Goal: Task Accomplishment & Management: Use online tool/utility

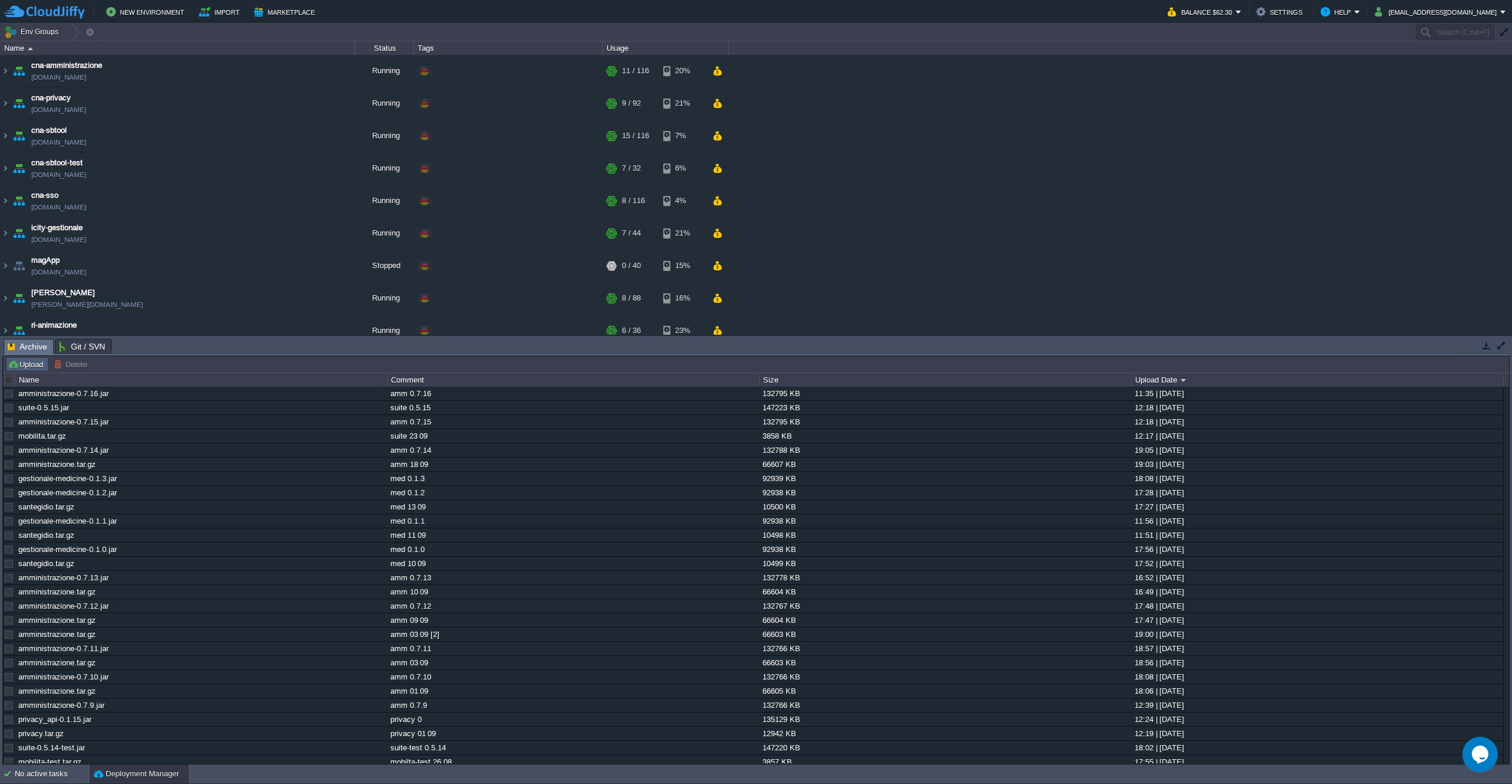
click at [19, 360] on button "Upload" at bounding box center [27, 364] width 39 height 11
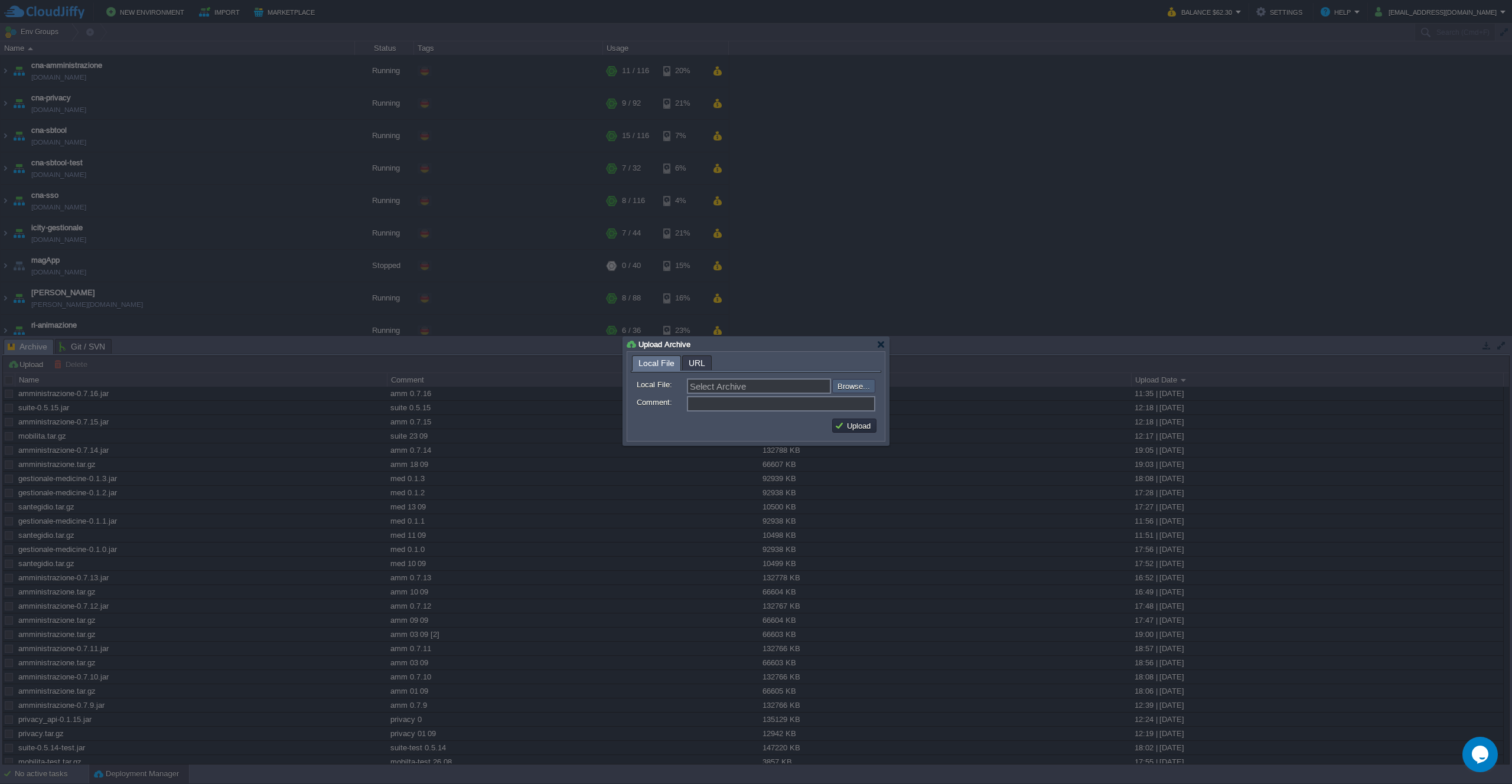
click at [859, 386] on input "file" at bounding box center [800, 386] width 149 height 14
type input "C:\fakepath\privacy_api-0.1.16.jar"
type input "privacy_api-0.1.16.jar"
type input "privacy 0.1.16"
click at [842, 425] on button "Upload" at bounding box center [854, 426] width 40 height 11
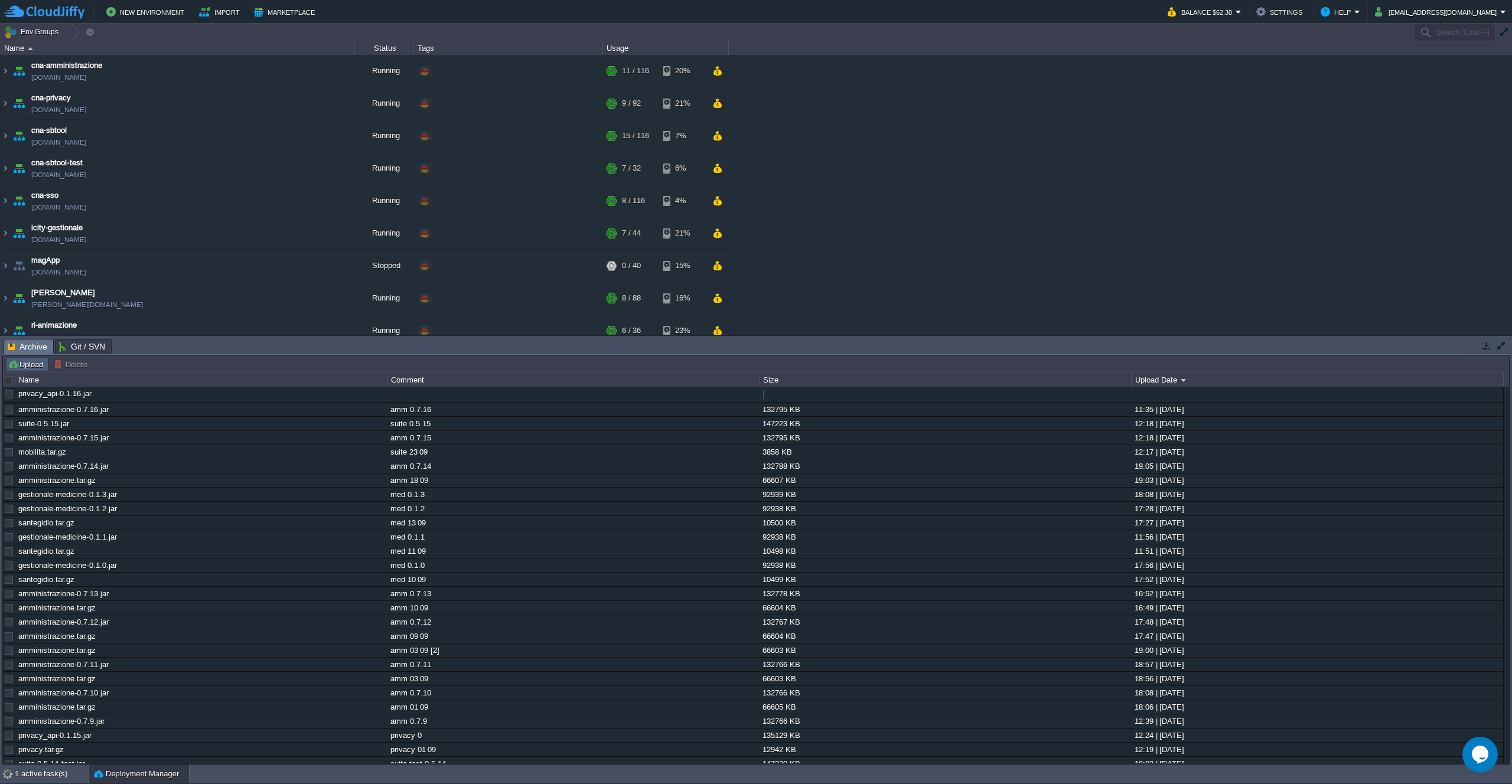
click at [22, 363] on button "Upload" at bounding box center [27, 364] width 39 height 11
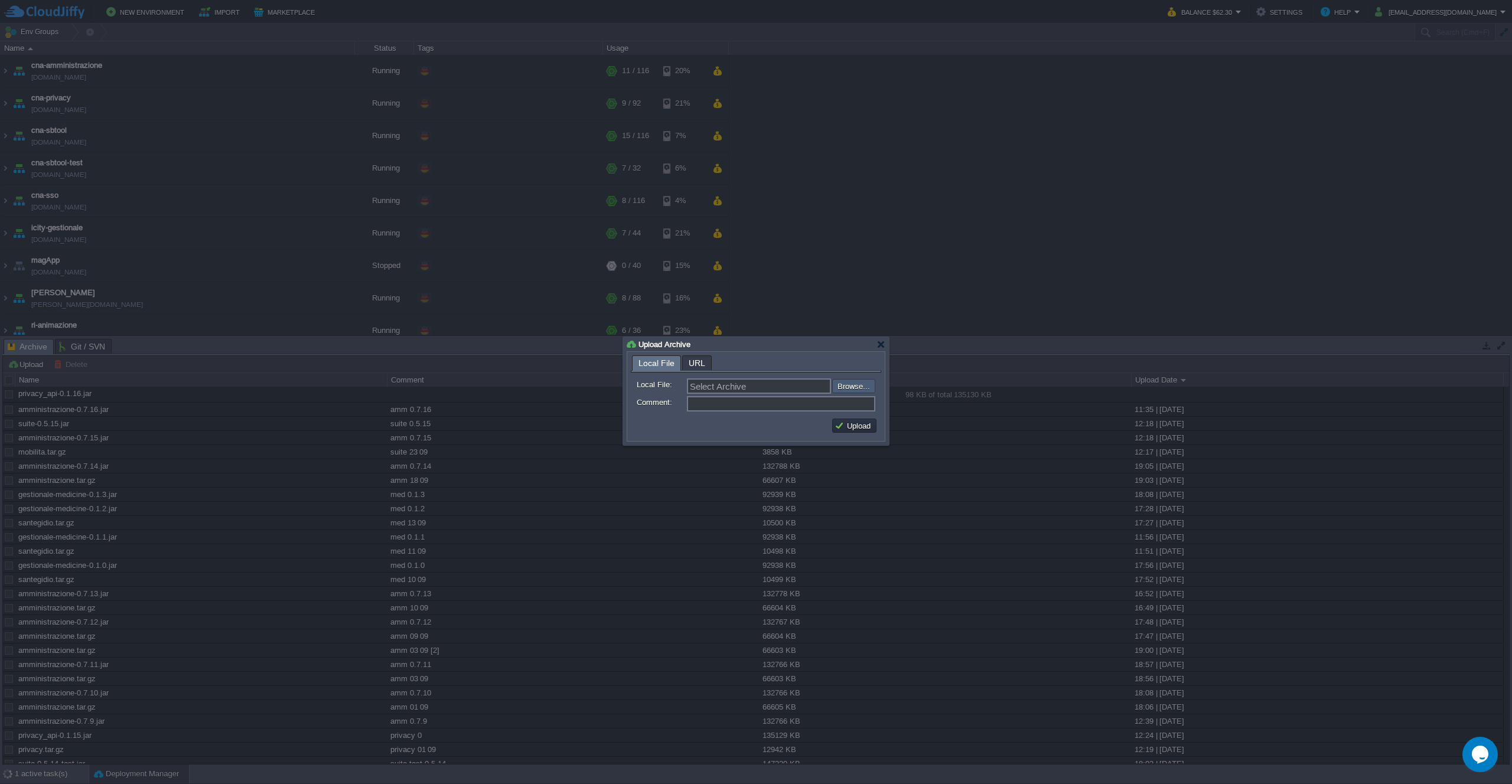
click at [861, 384] on input "file" at bounding box center [800, 386] width 149 height 14
type input "C:\fakepath\privacy.tar.gz"
type input "privacy.tar.gz"
type input "privacy 24 09"
click at [855, 429] on button "Upload" at bounding box center [854, 426] width 40 height 11
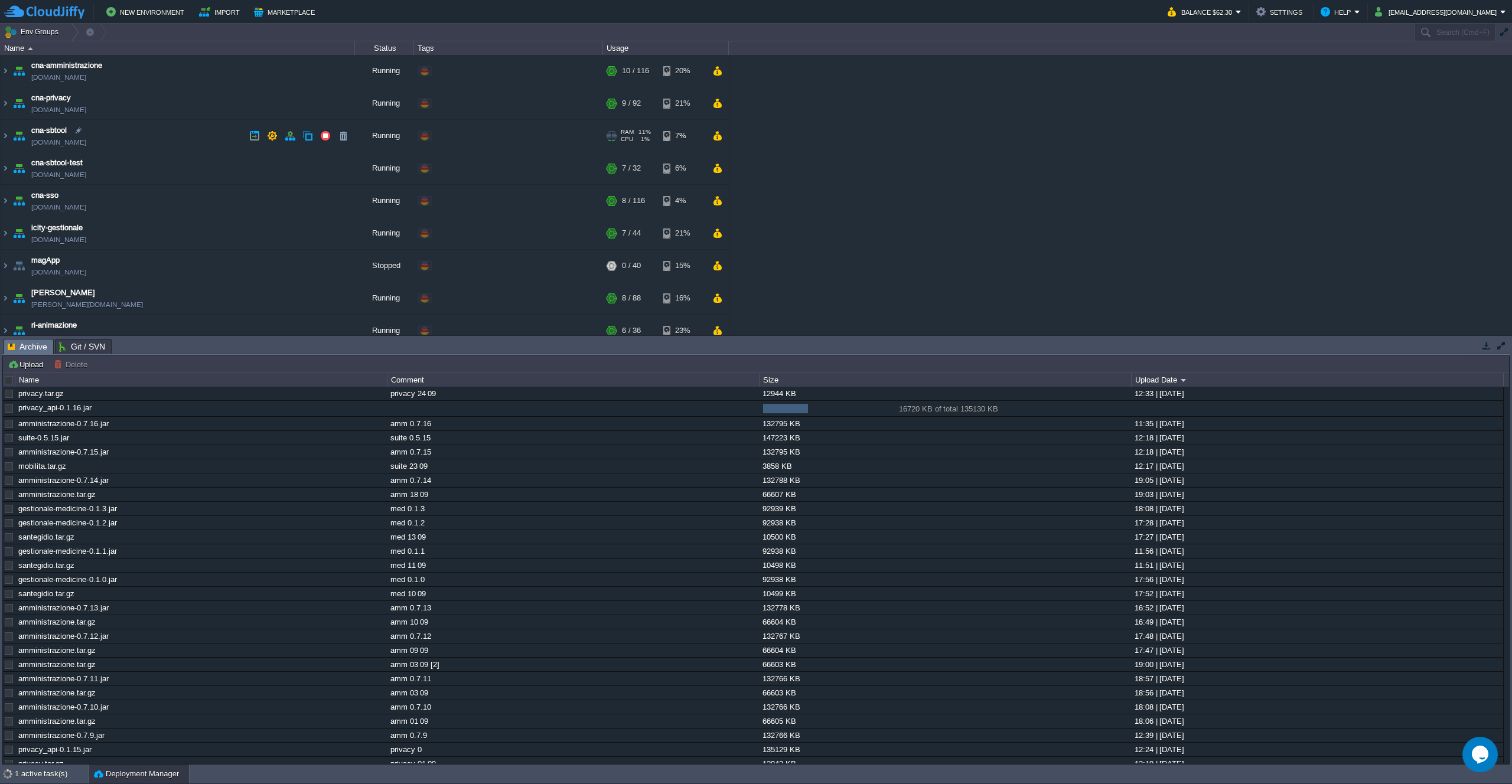
click at [189, 137] on td "cna-sbtool [DOMAIN_NAME]" at bounding box center [178, 135] width 355 height 33
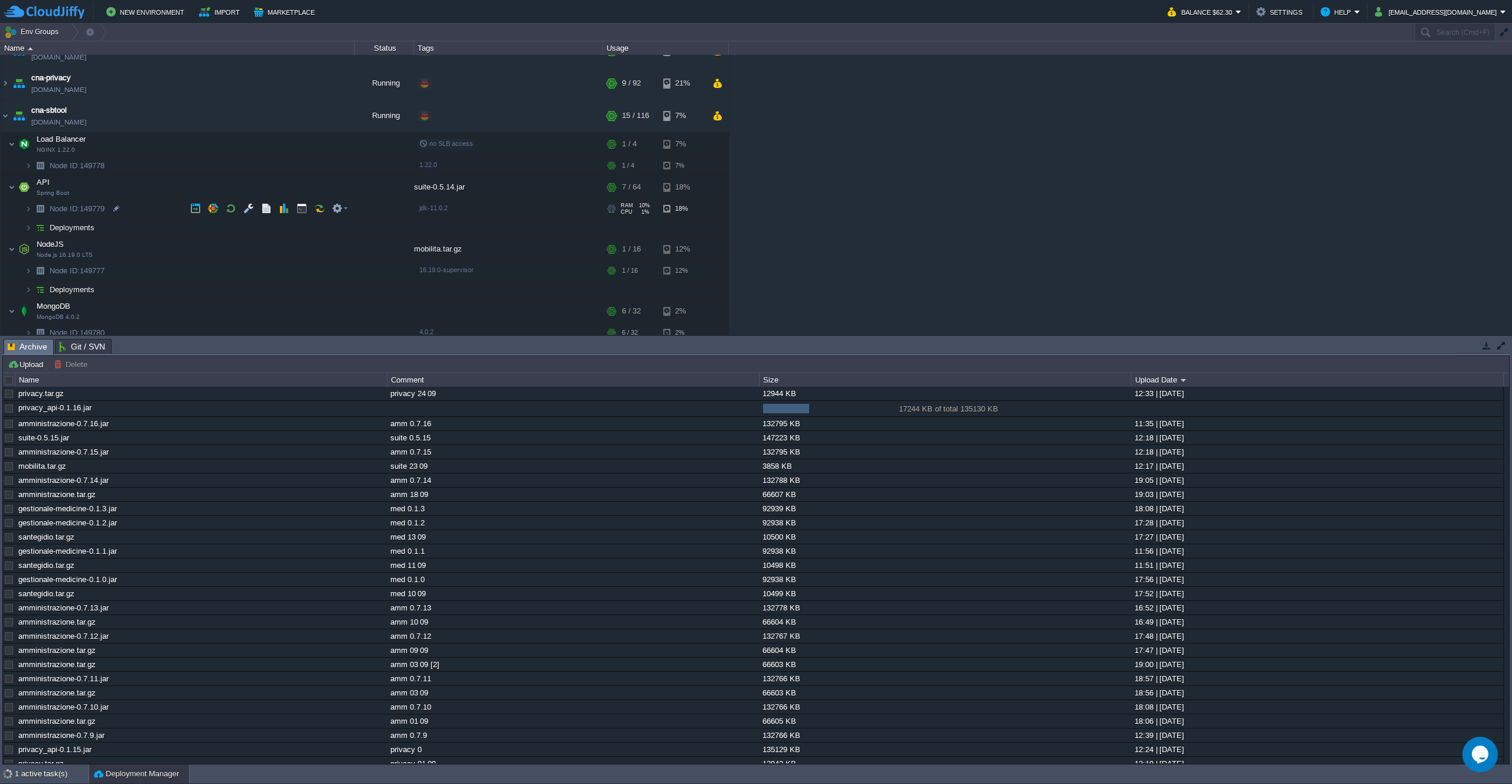
scroll to position [25, 0]
click at [282, 184] on button "button" at bounding box center [283, 182] width 11 height 11
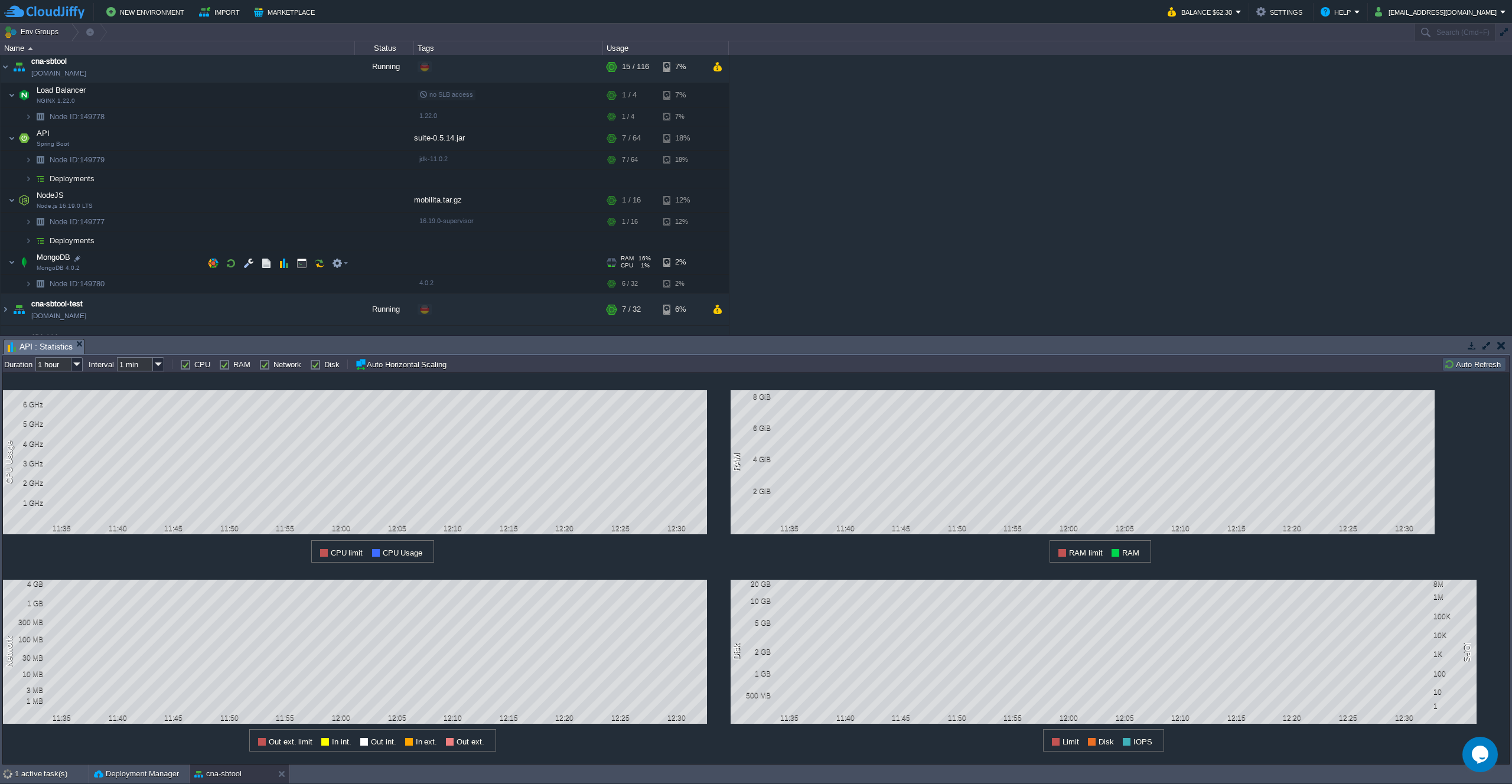
scroll to position [116, 0]
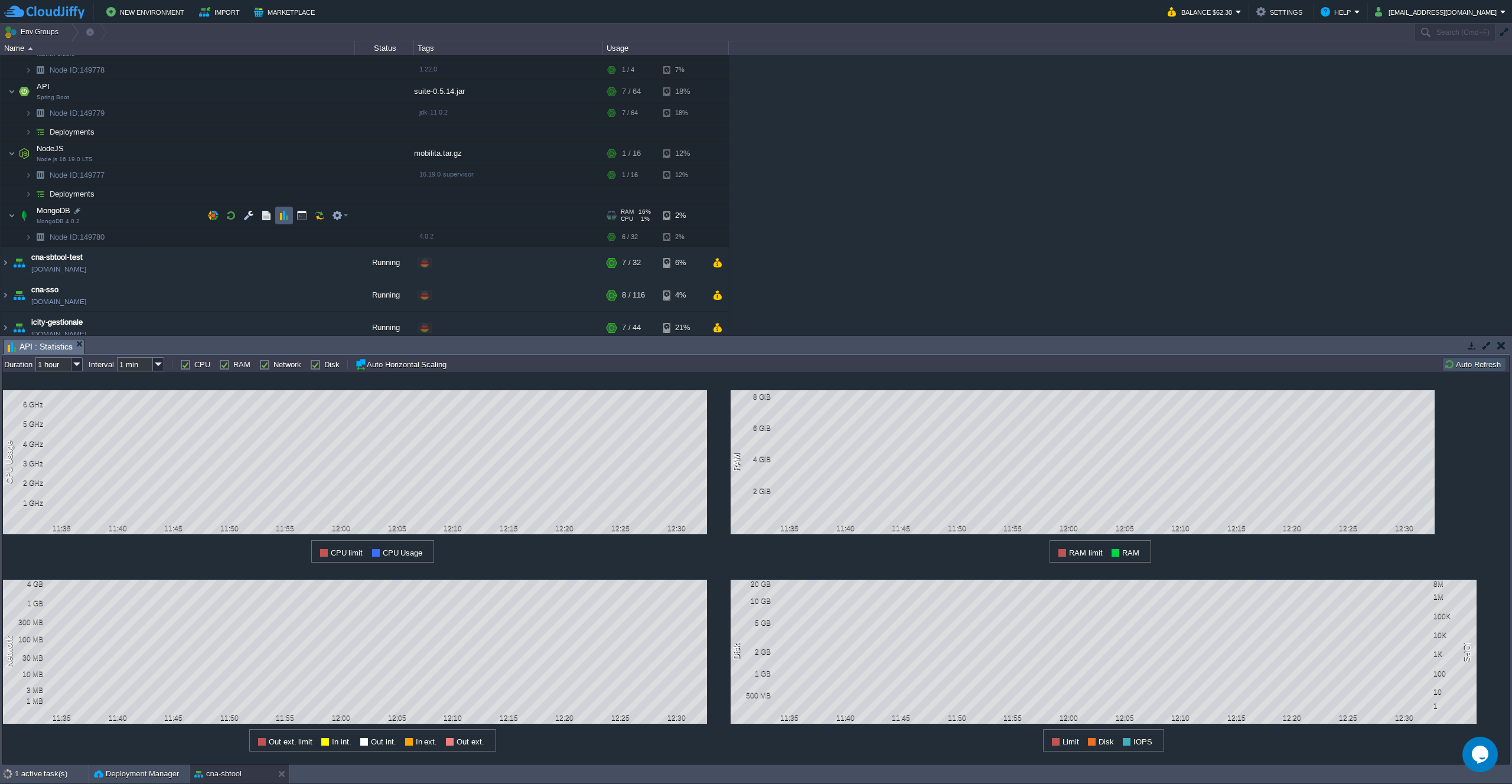
click at [283, 218] on button "button" at bounding box center [283, 215] width 11 height 11
click at [123, 776] on button "Deployment Manager" at bounding box center [136, 774] width 85 height 12
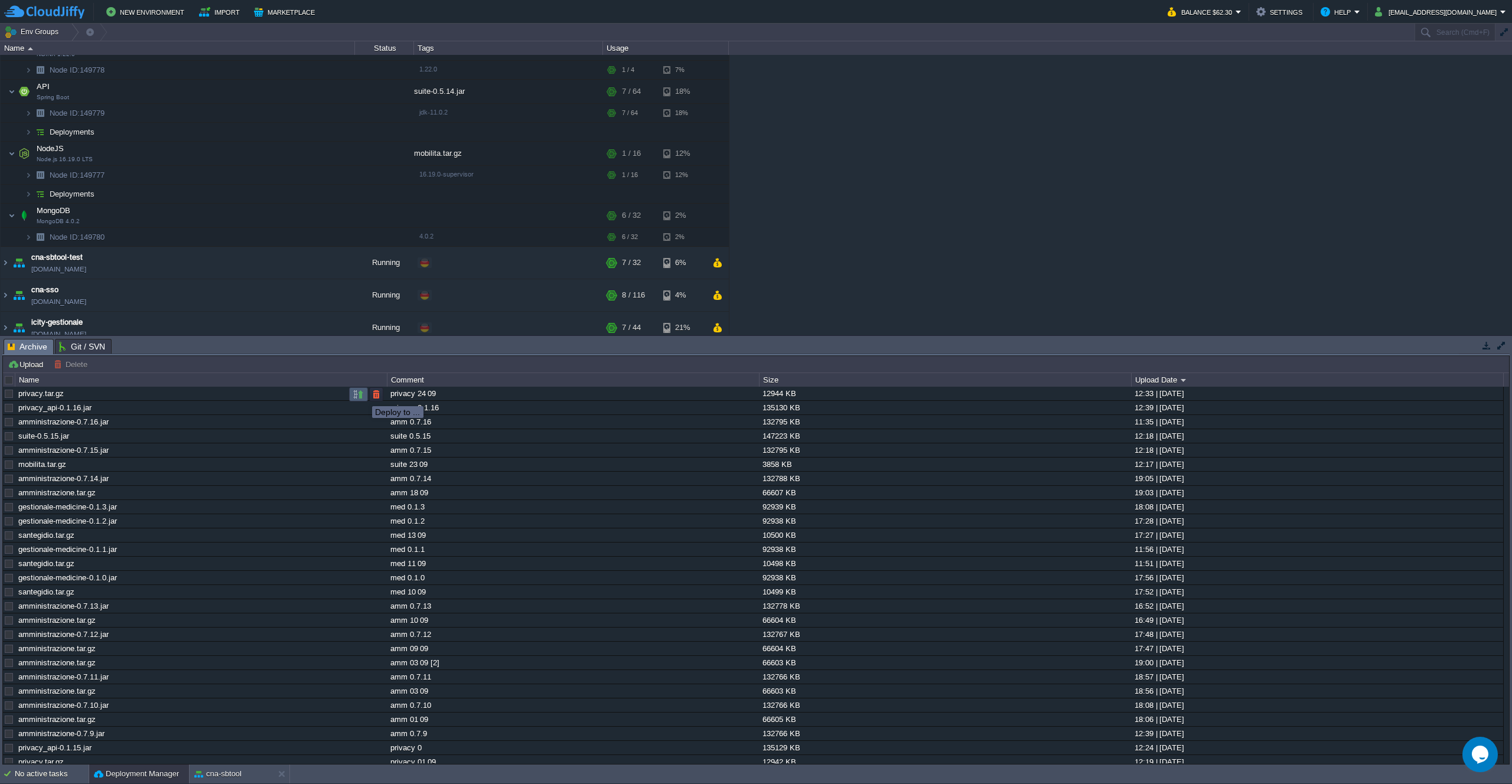
click at [363, 396] on button "button" at bounding box center [358, 394] width 11 height 11
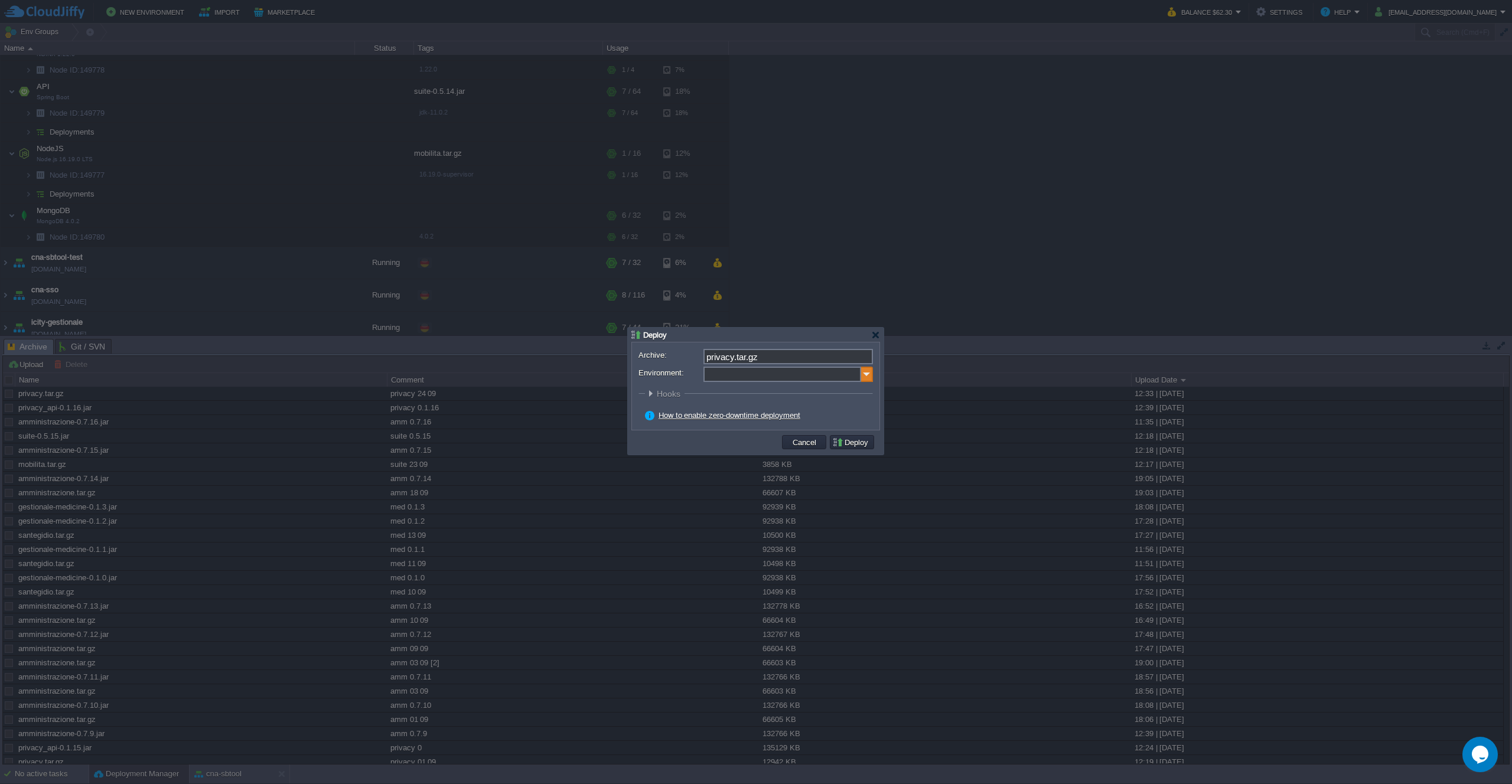
click at [870, 375] on img at bounding box center [867, 374] width 12 height 16
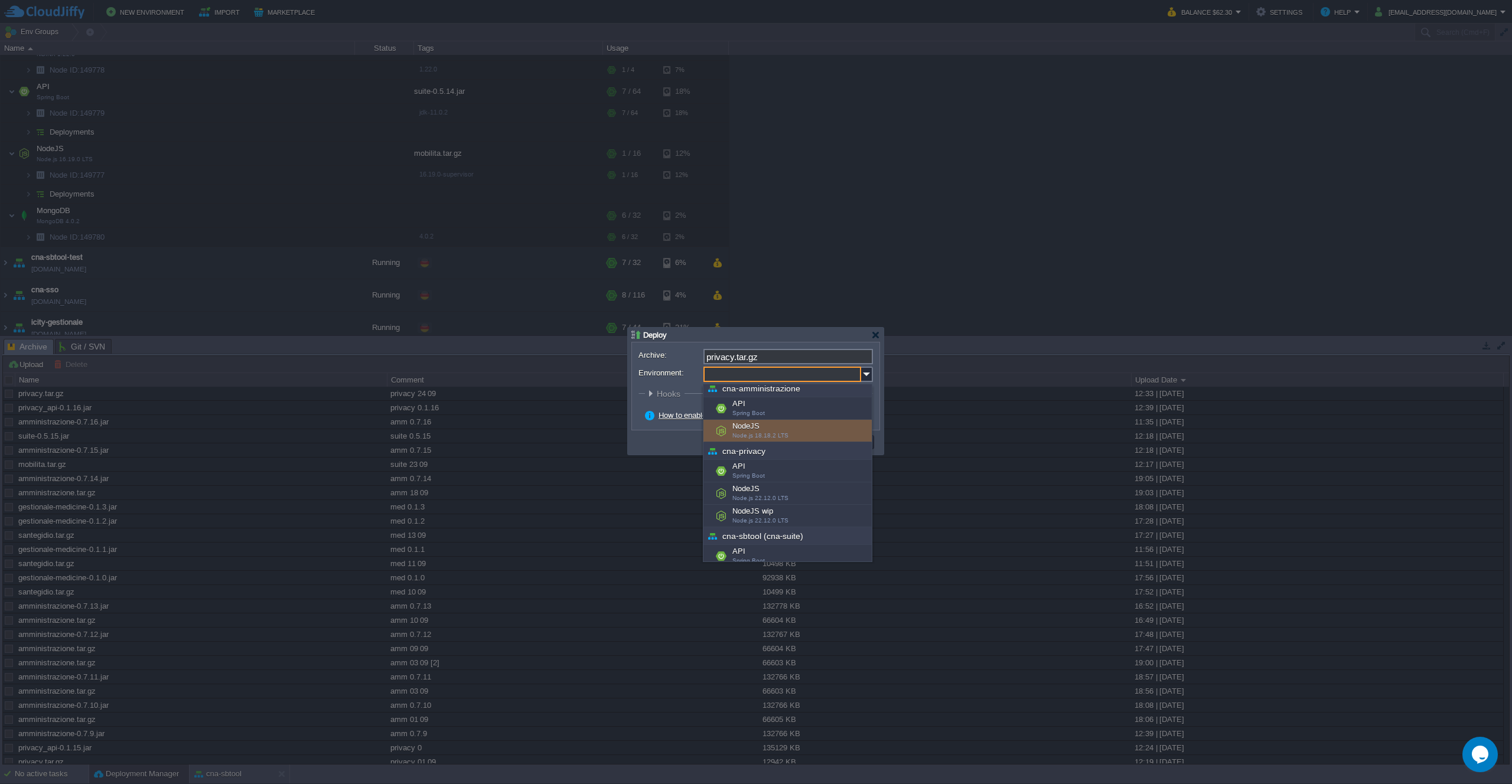
scroll to position [6, 0]
click at [817, 495] on div "NodeJS Node.js 22.12.0 LTS" at bounding box center [787, 493] width 168 height 23
type input "NodeJS (cna-privacy)"
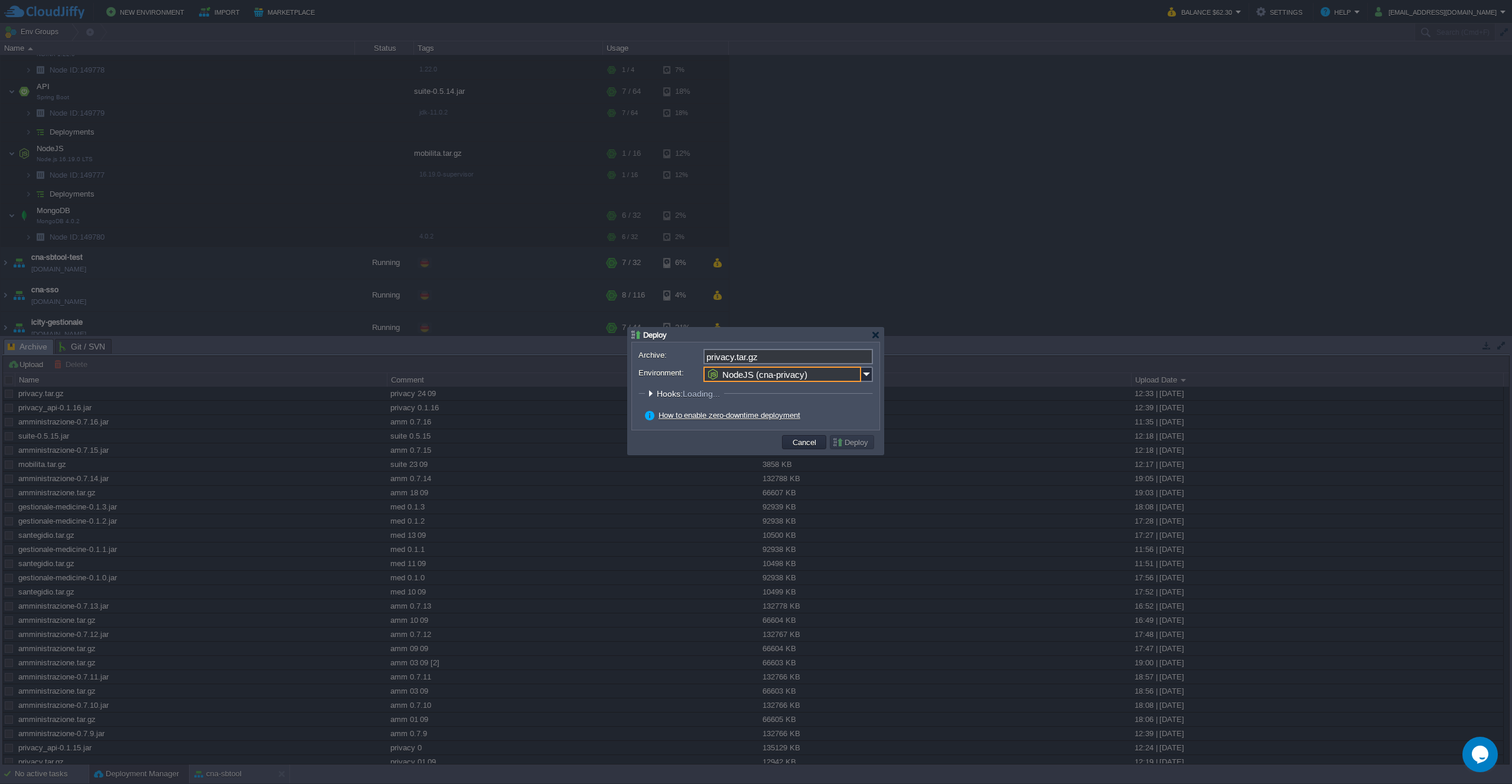
click at [837, 445] on button "Deploy" at bounding box center [852, 442] width 40 height 11
click at [847, 442] on button "Deploy" at bounding box center [852, 442] width 40 height 11
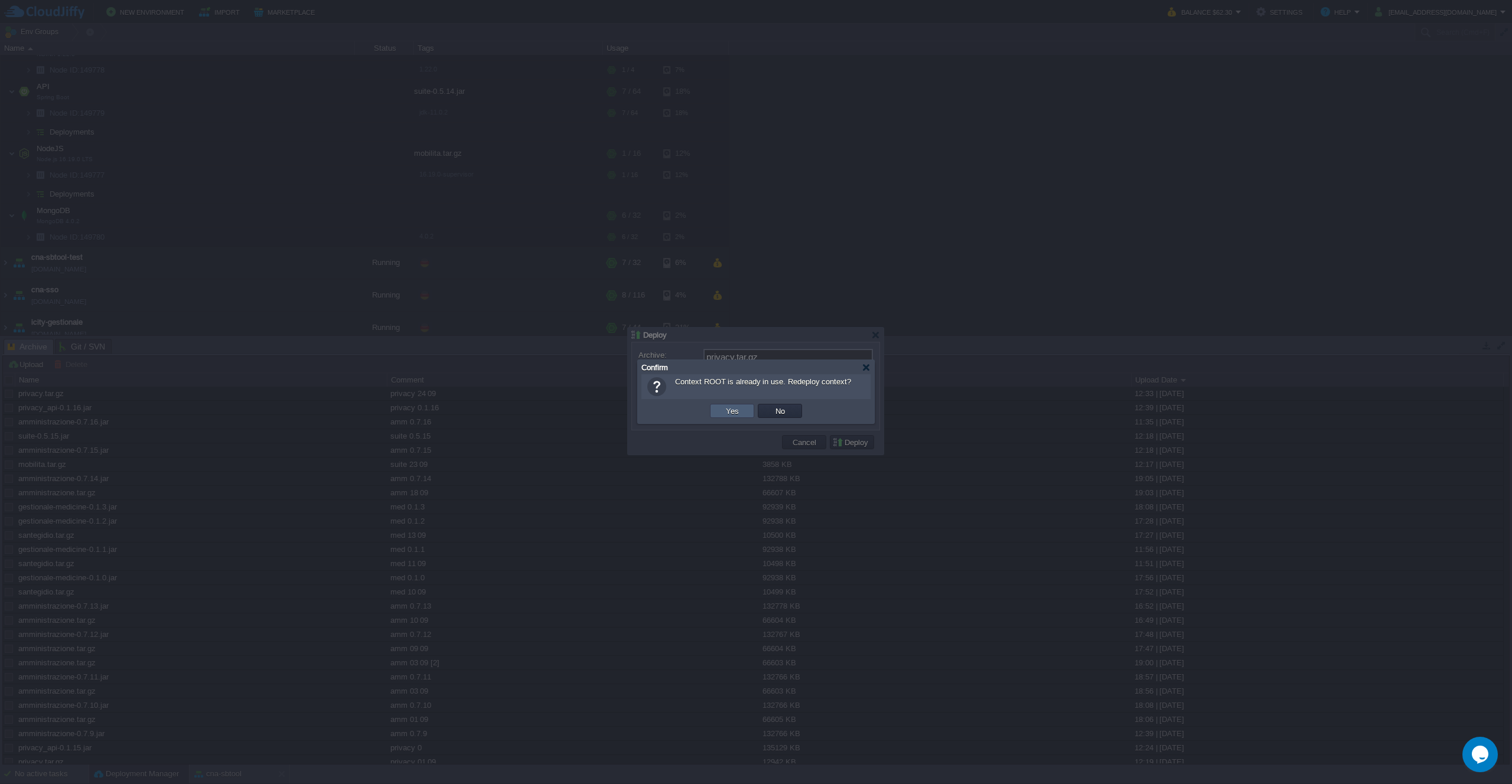
click at [740, 408] on button "Yes" at bounding box center [733, 411] width 20 height 11
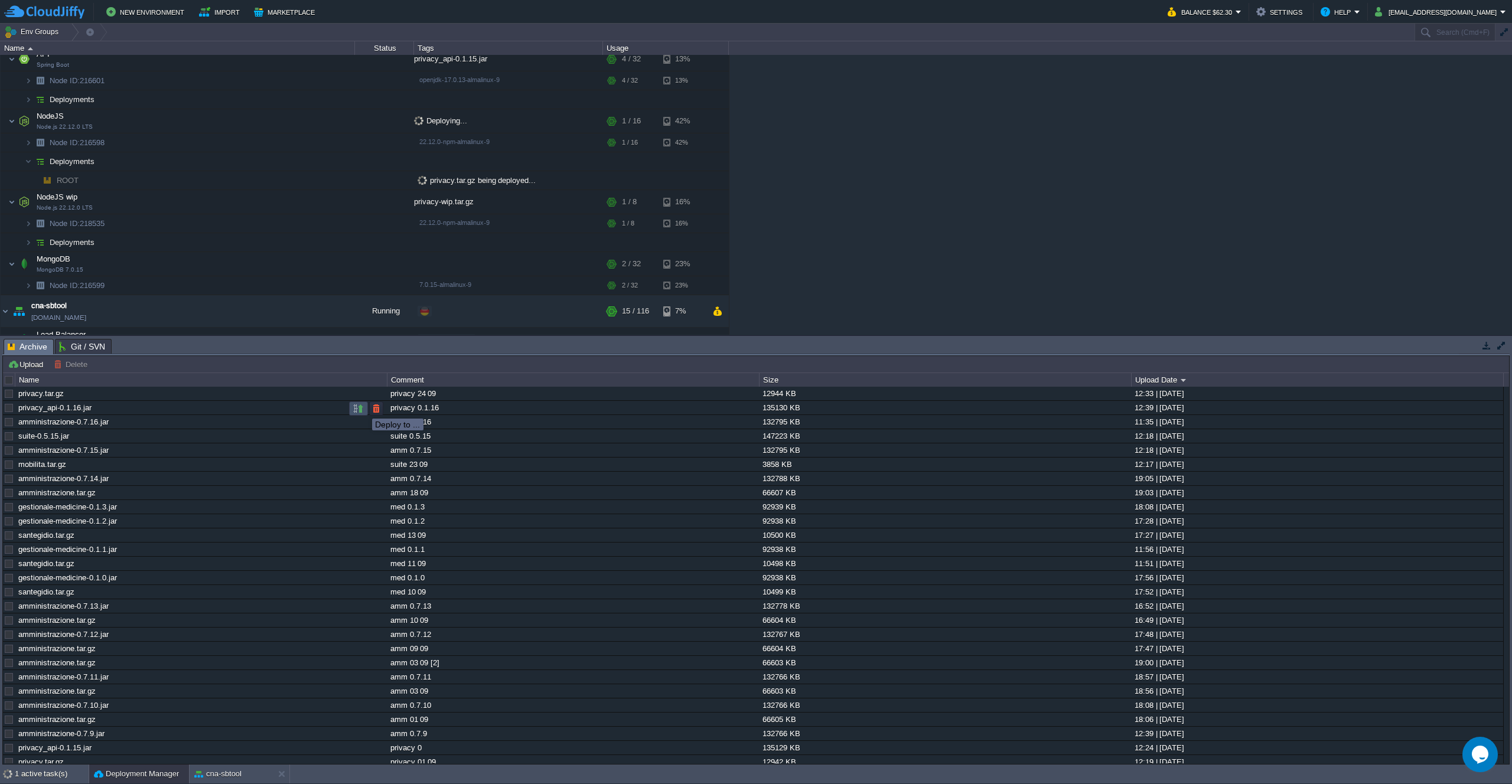
click at [358, 408] on button "button" at bounding box center [358, 409] width 11 height 11
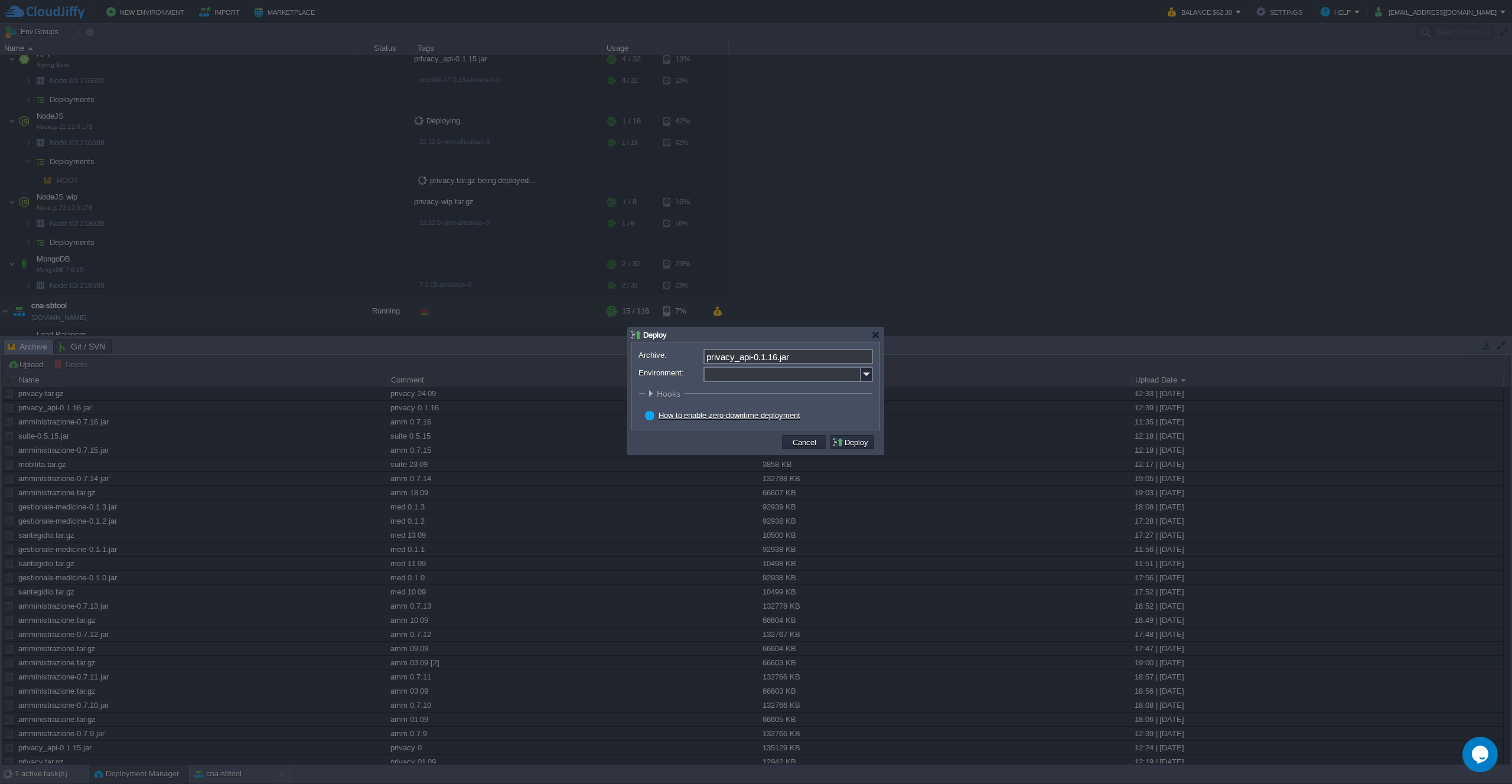
click at [867, 376] on img at bounding box center [867, 374] width 12 height 16
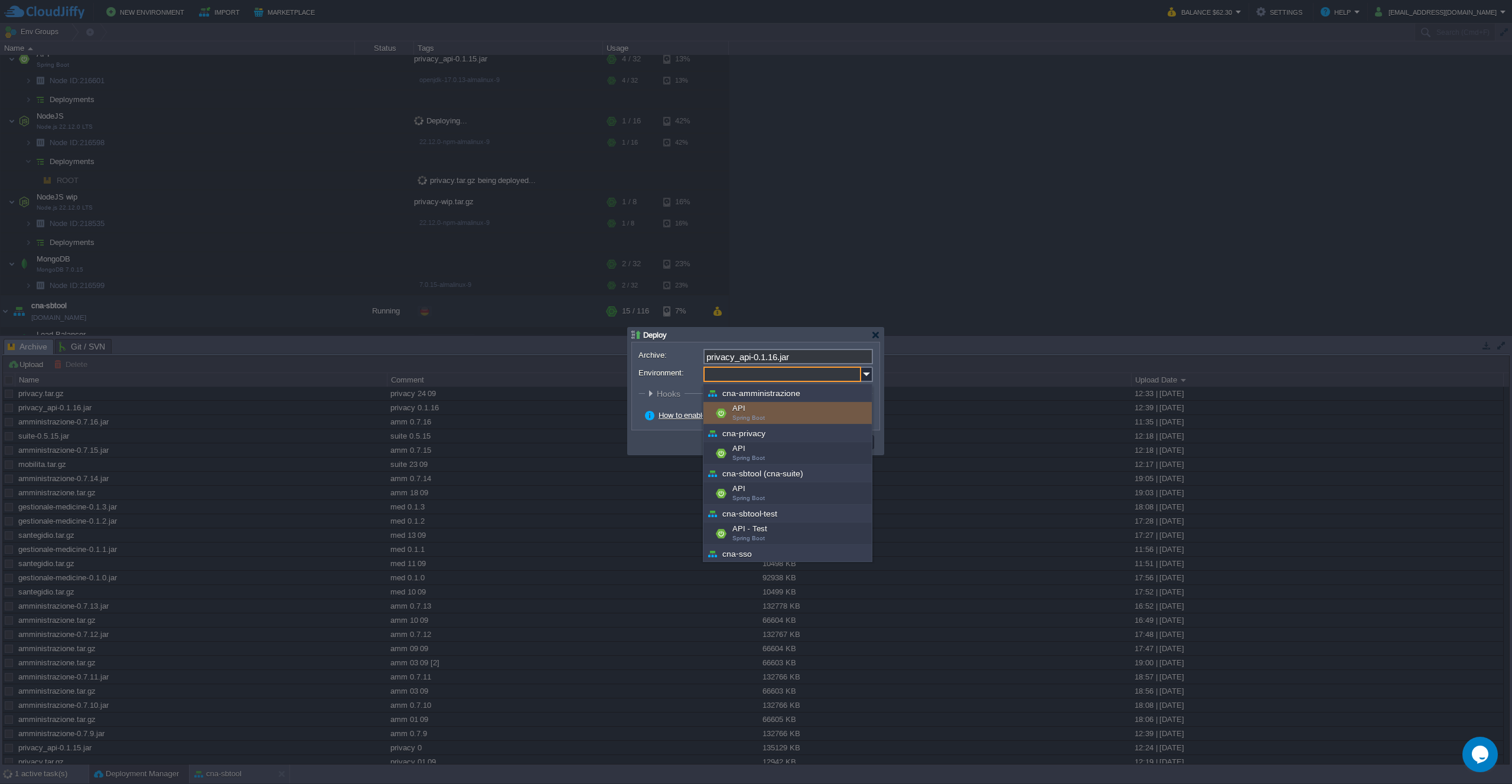
click at [780, 444] on div "API Spring Boot" at bounding box center [787, 453] width 168 height 23
type input "API (cna-privacy)"
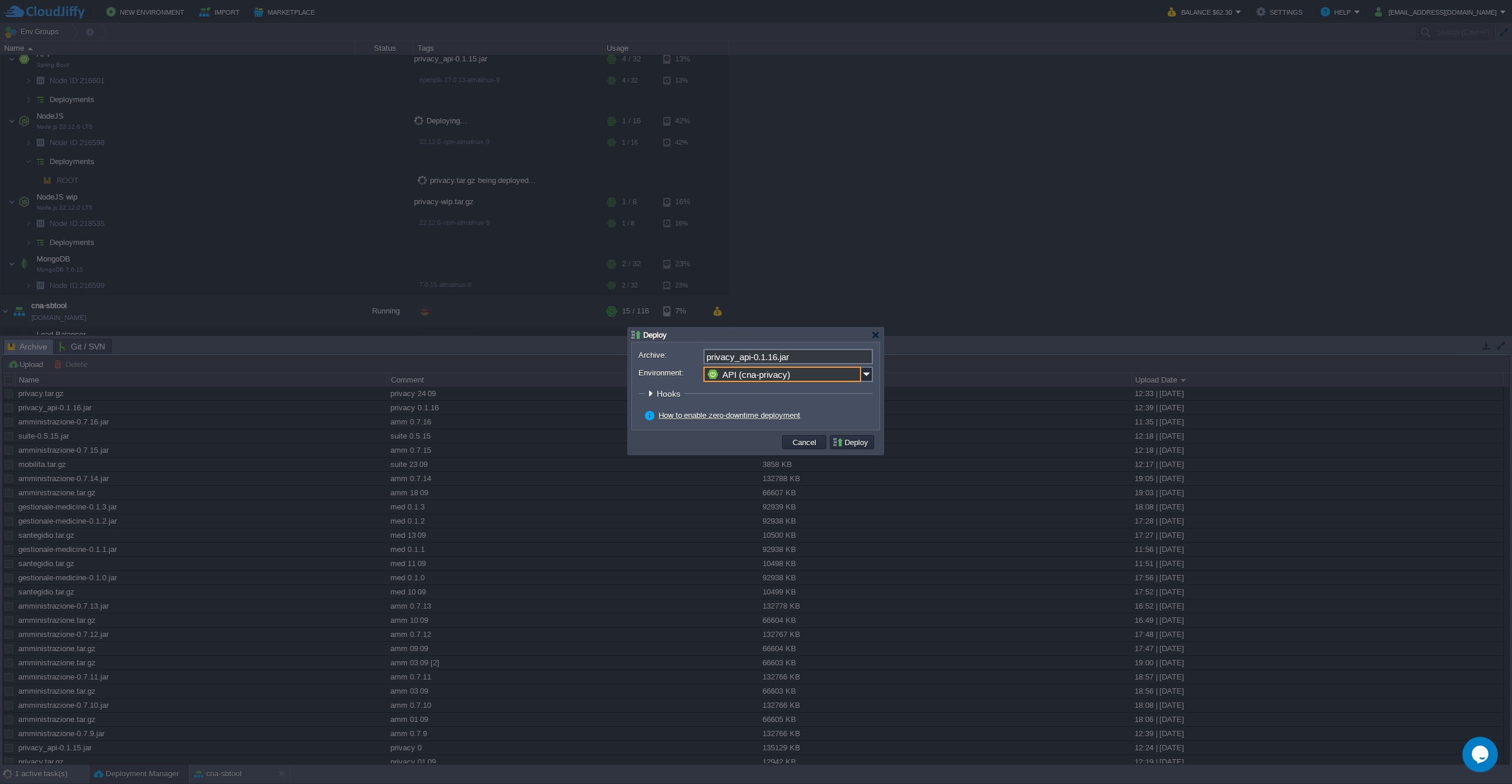
click at [846, 442] on button "Deploy" at bounding box center [852, 442] width 40 height 11
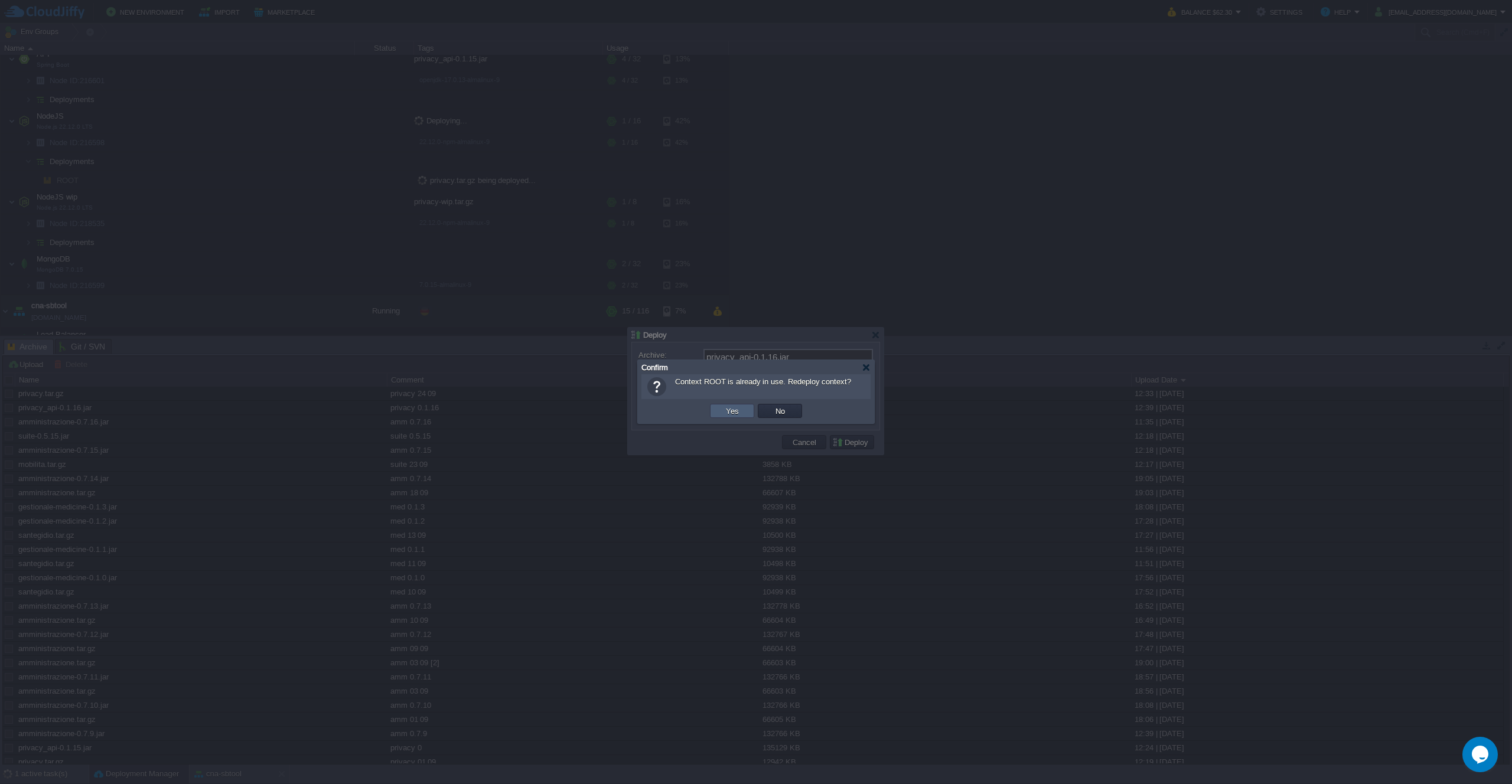
click at [732, 416] on button "Yes" at bounding box center [733, 411] width 20 height 11
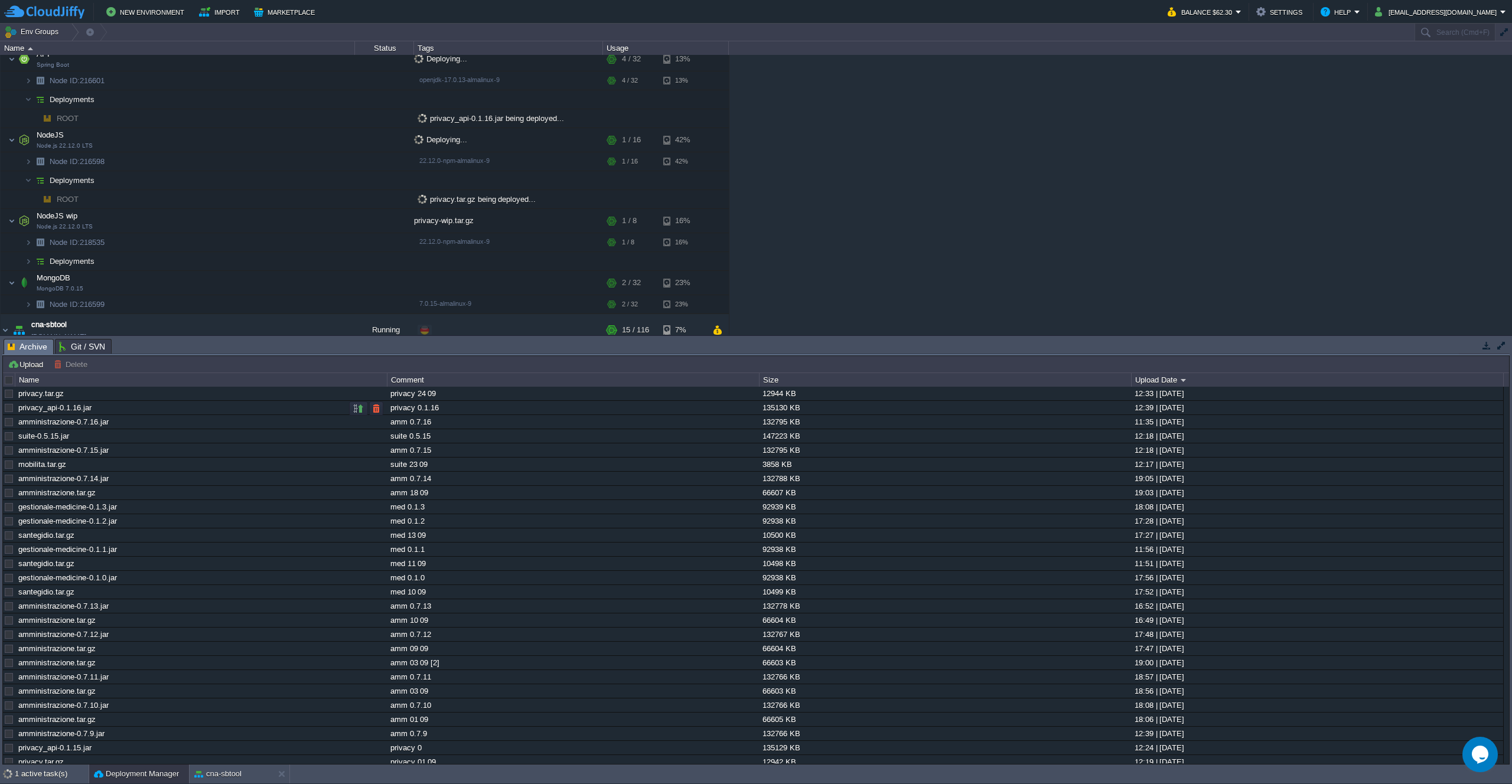
scroll to position [111, 0]
click at [17, 366] on button "Upload" at bounding box center [27, 364] width 39 height 11
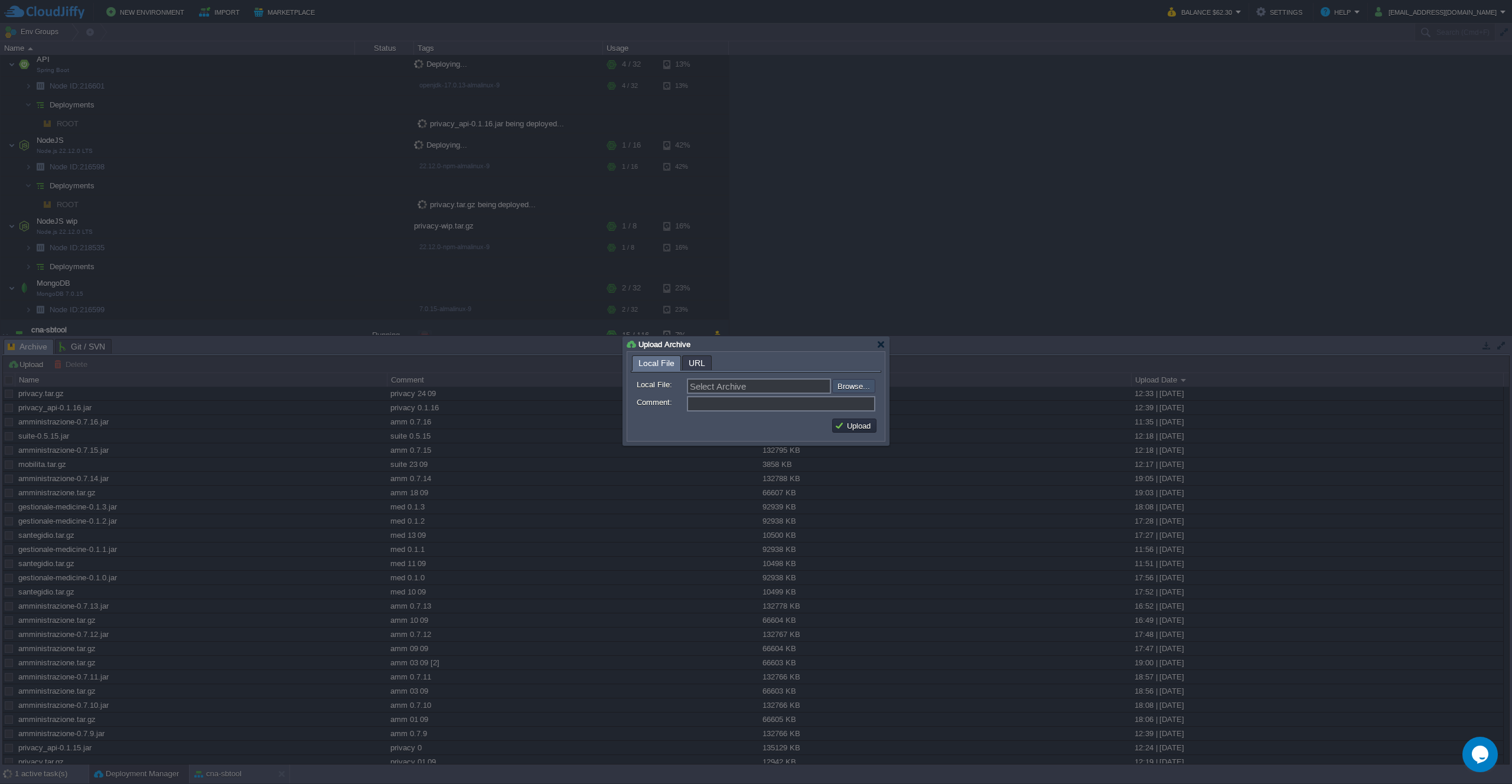
click at [856, 384] on input "file" at bounding box center [800, 386] width 149 height 14
type input "C:\fakepath\amministrazione-0.7.17.jar"
type input "amministrazione-0.7.17.jar"
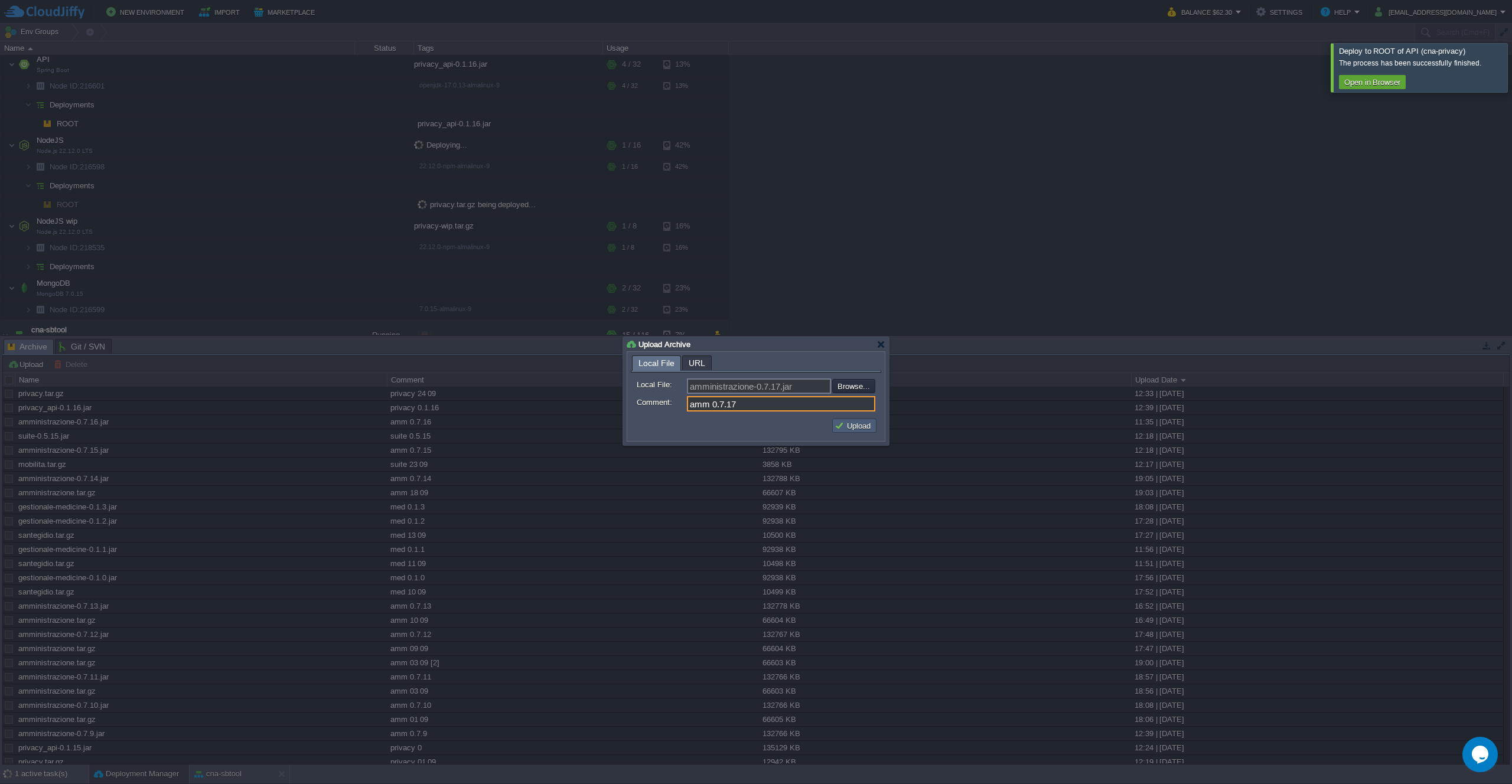
type input "amm 0.7.17"
click at [856, 423] on button "Upload" at bounding box center [854, 426] width 40 height 11
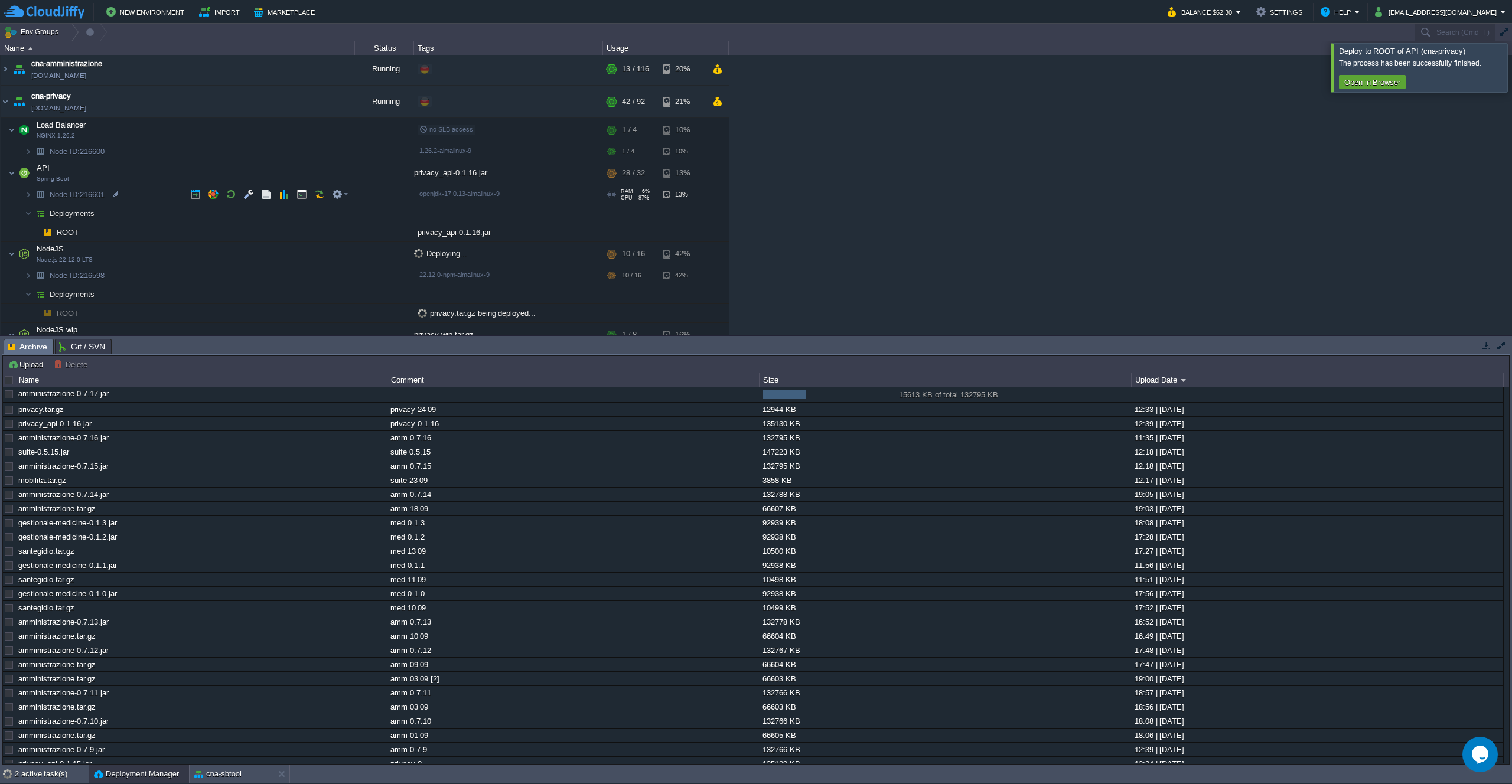
scroll to position [0, 0]
click at [265, 179] on button "button" at bounding box center [266, 175] width 11 height 11
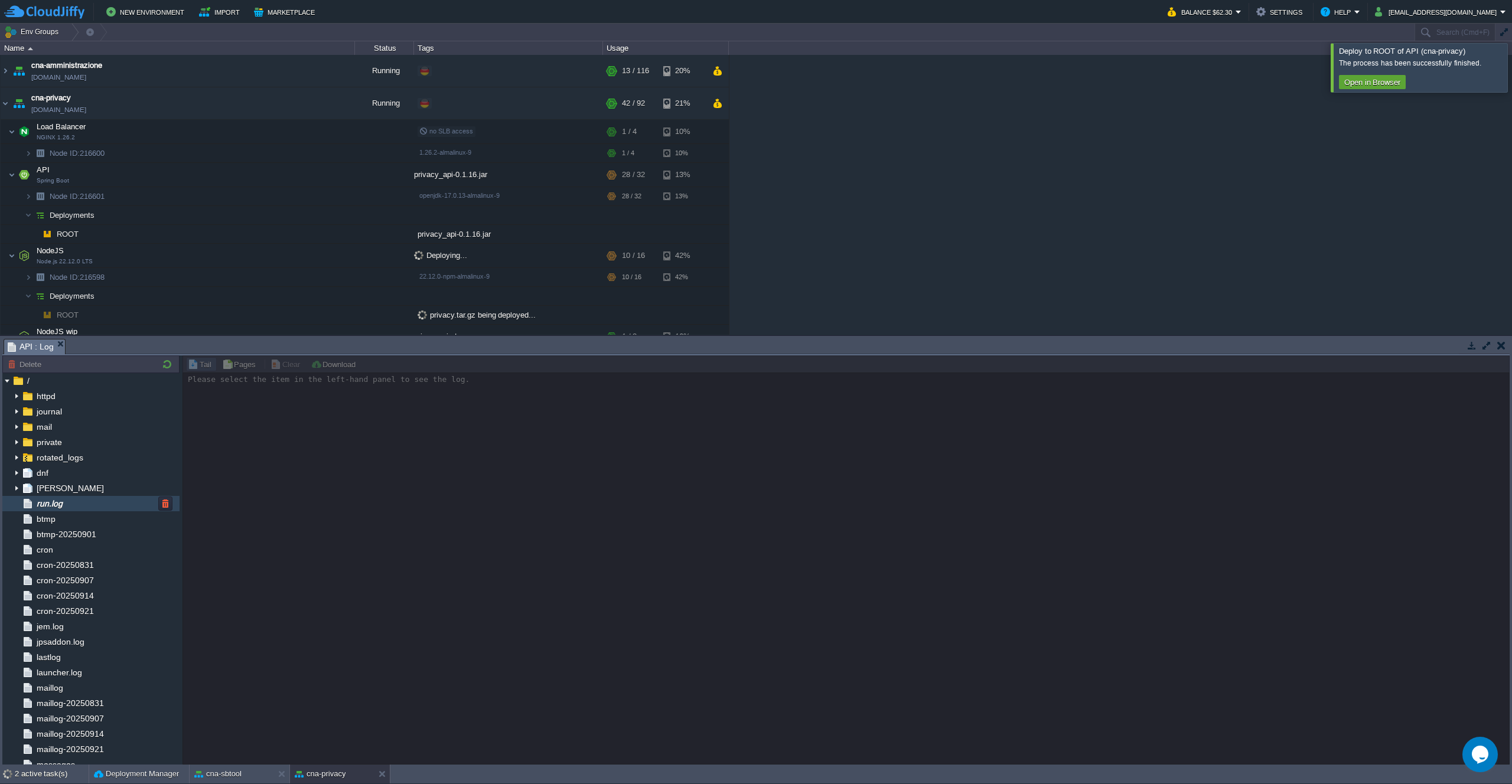
click at [76, 501] on div "run.log" at bounding box center [90, 504] width 177 height 16
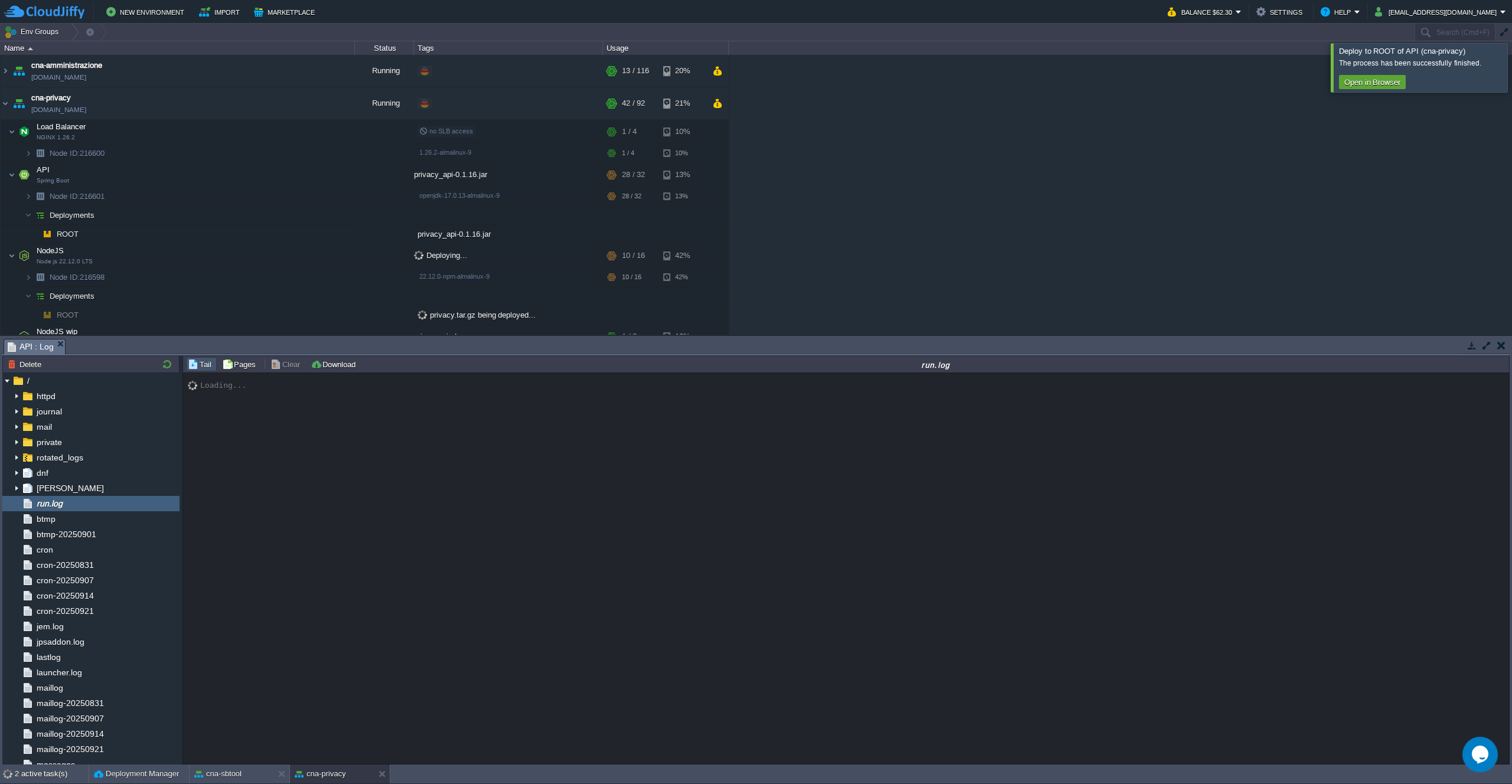
scroll to position [8673, 0]
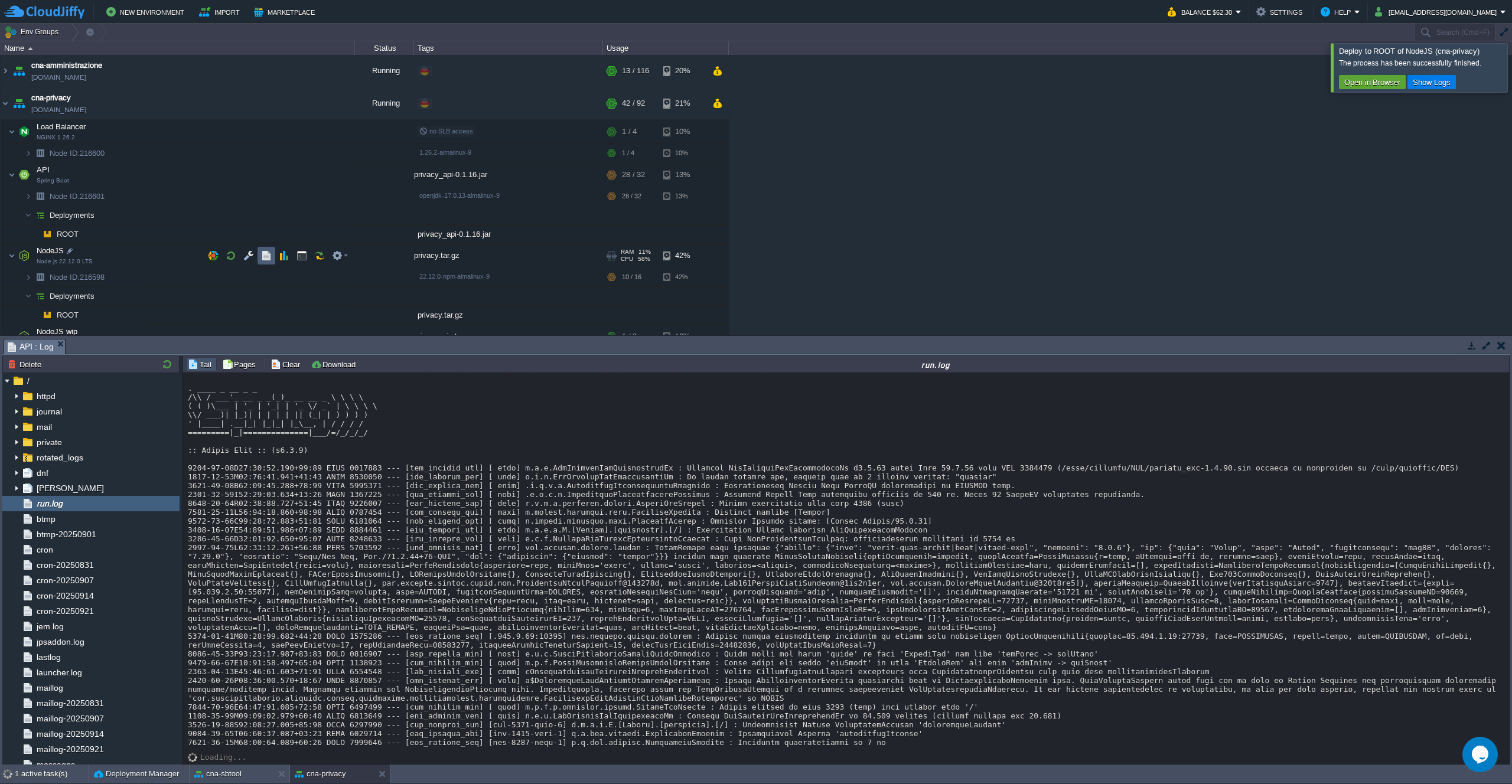
click at [270, 258] on button "button" at bounding box center [266, 256] width 11 height 11
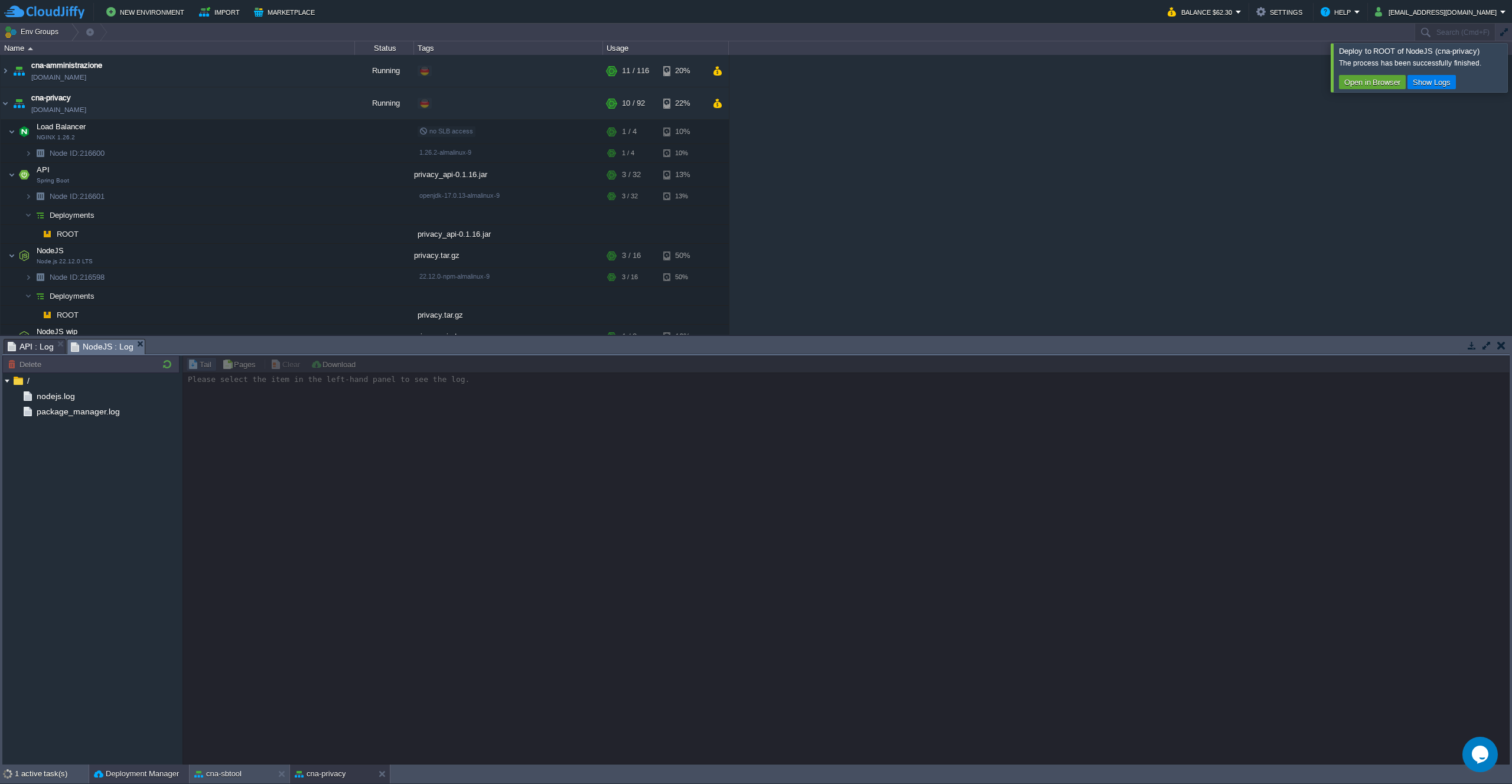
click at [133, 772] on button "Deployment Manager" at bounding box center [136, 774] width 85 height 12
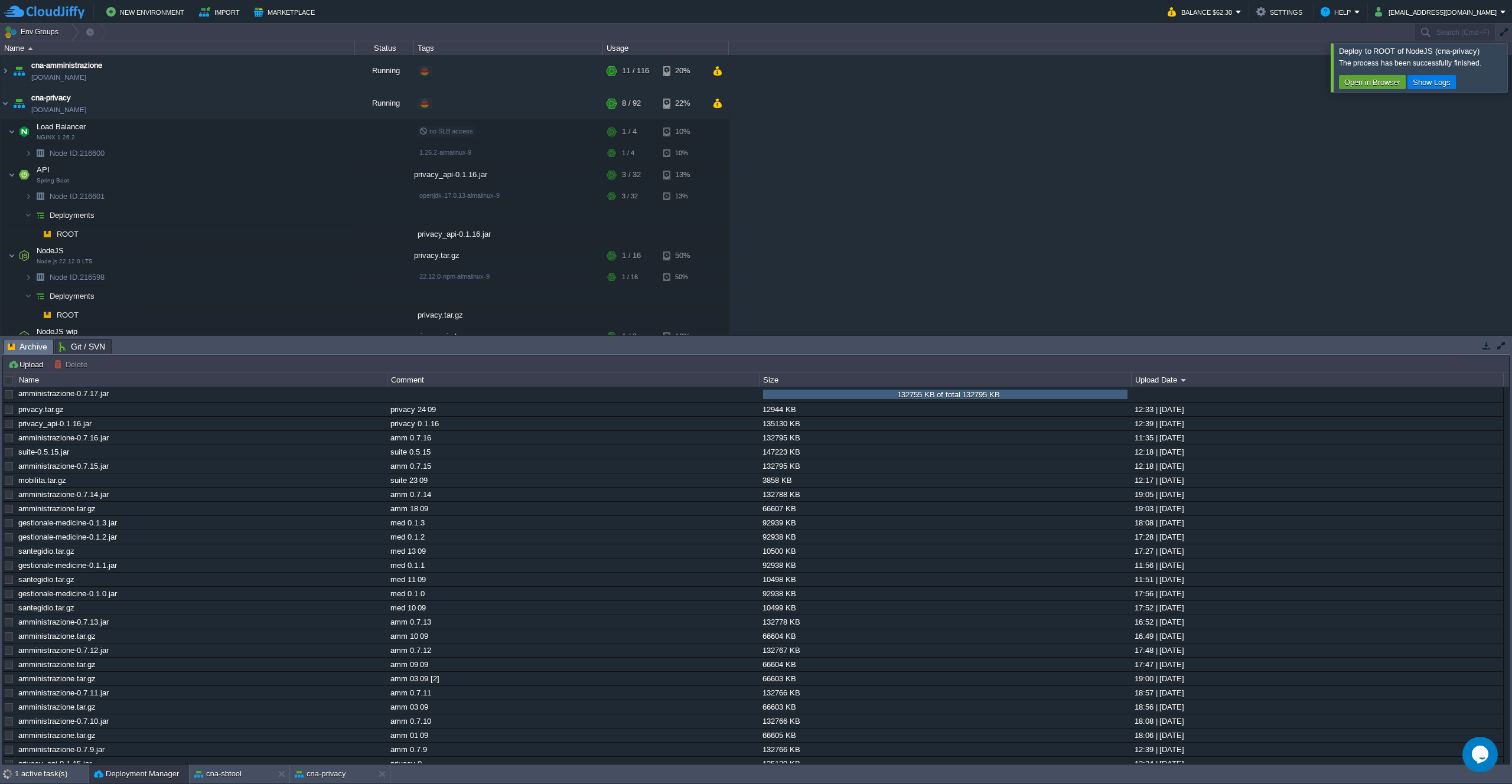
scroll to position [0, 0]
click at [359, 391] on button "button" at bounding box center [358, 394] width 11 height 11
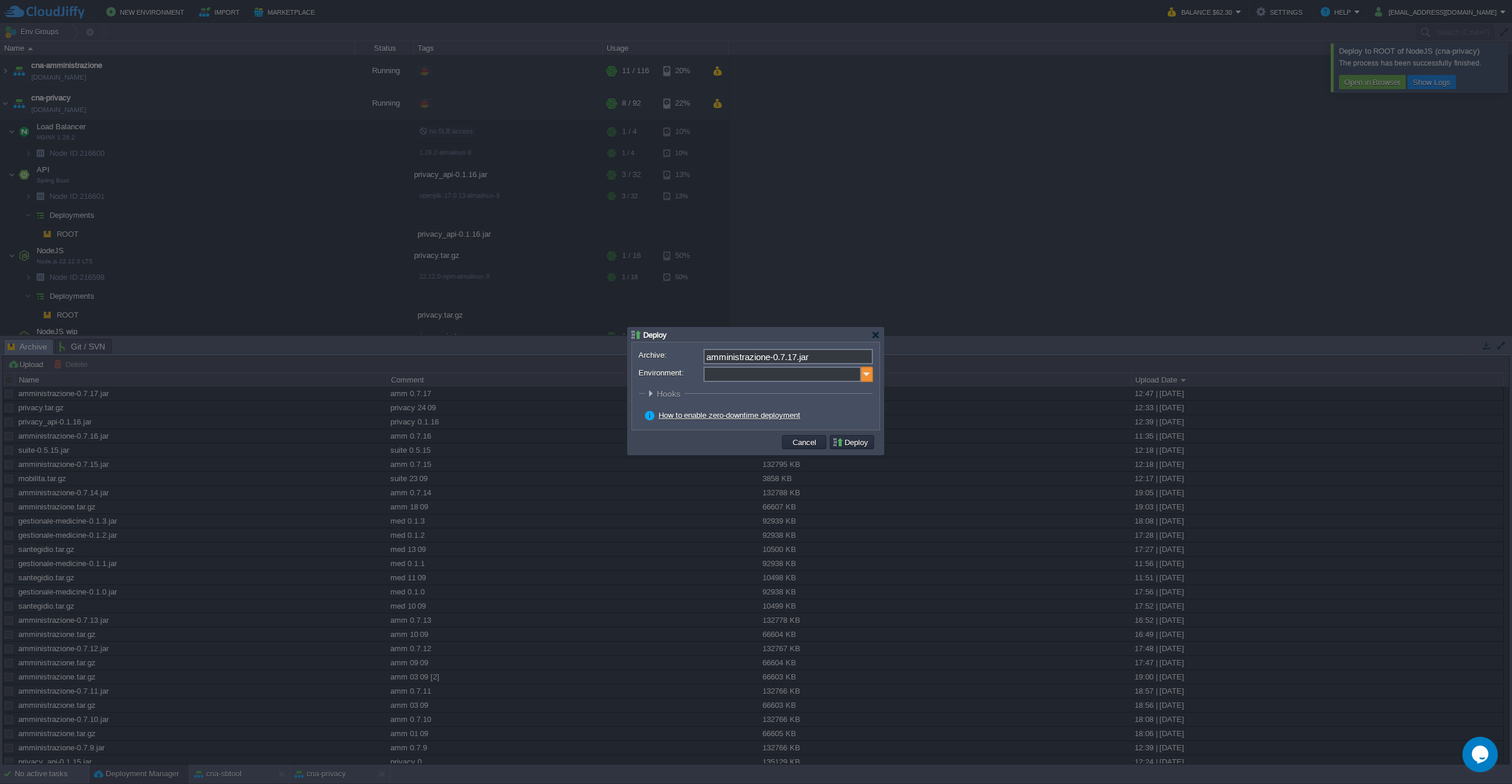
click at [862, 372] on img at bounding box center [867, 374] width 12 height 16
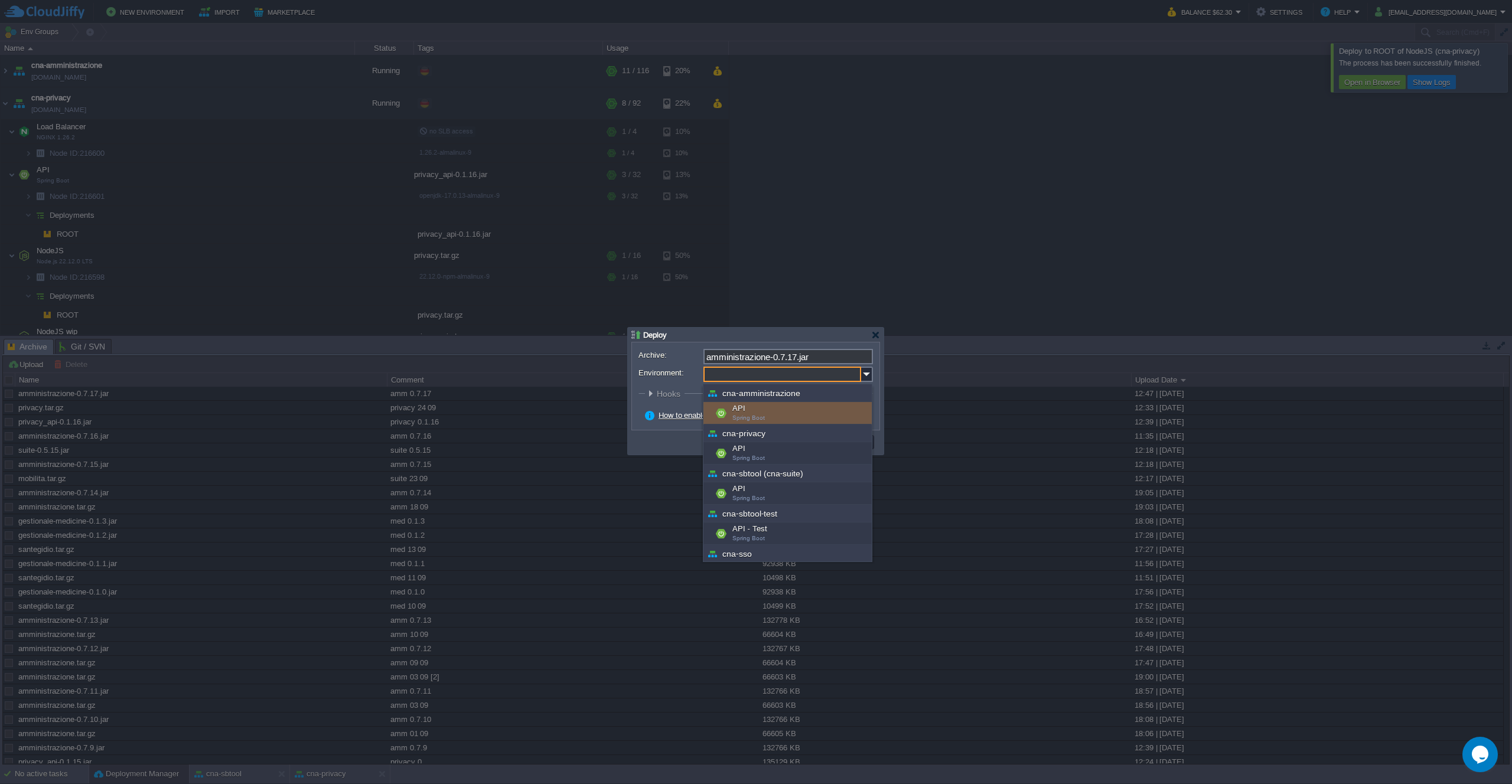
click at [802, 416] on div "API Spring Boot" at bounding box center [787, 413] width 168 height 23
type input "API (cna-amministrazione)"
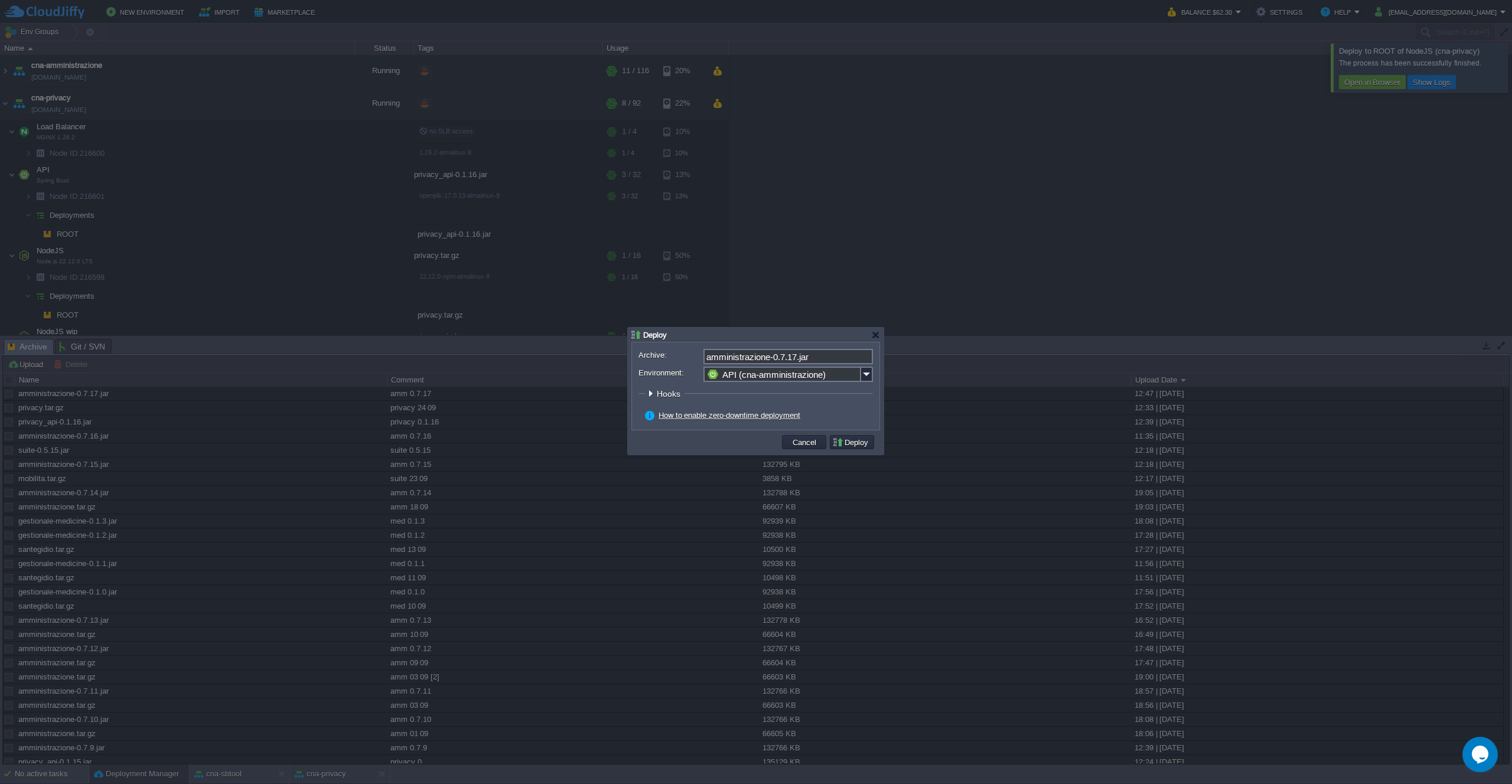
click at [849, 442] on button "Deploy" at bounding box center [852, 442] width 40 height 11
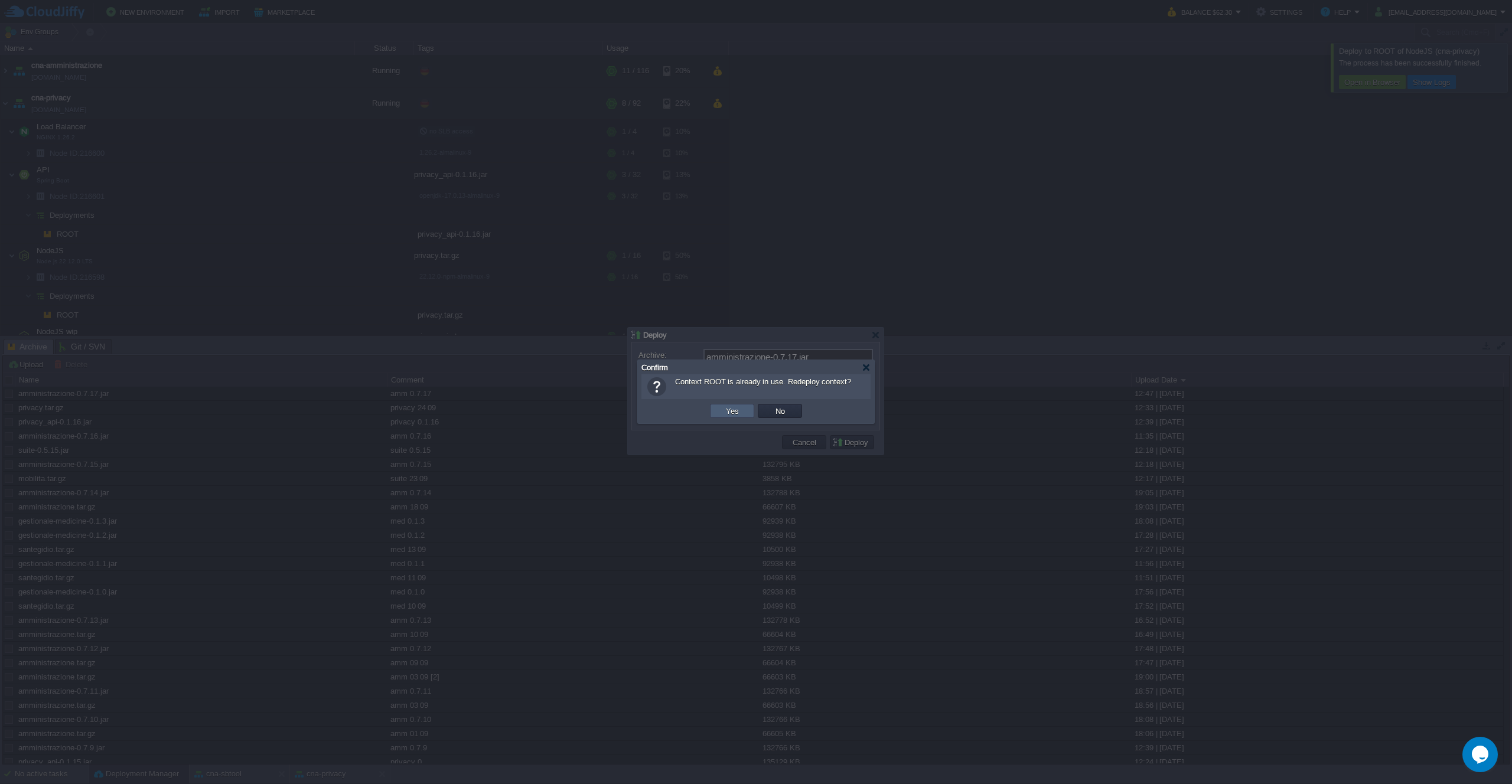
click at [730, 411] on button "Yes" at bounding box center [733, 411] width 20 height 11
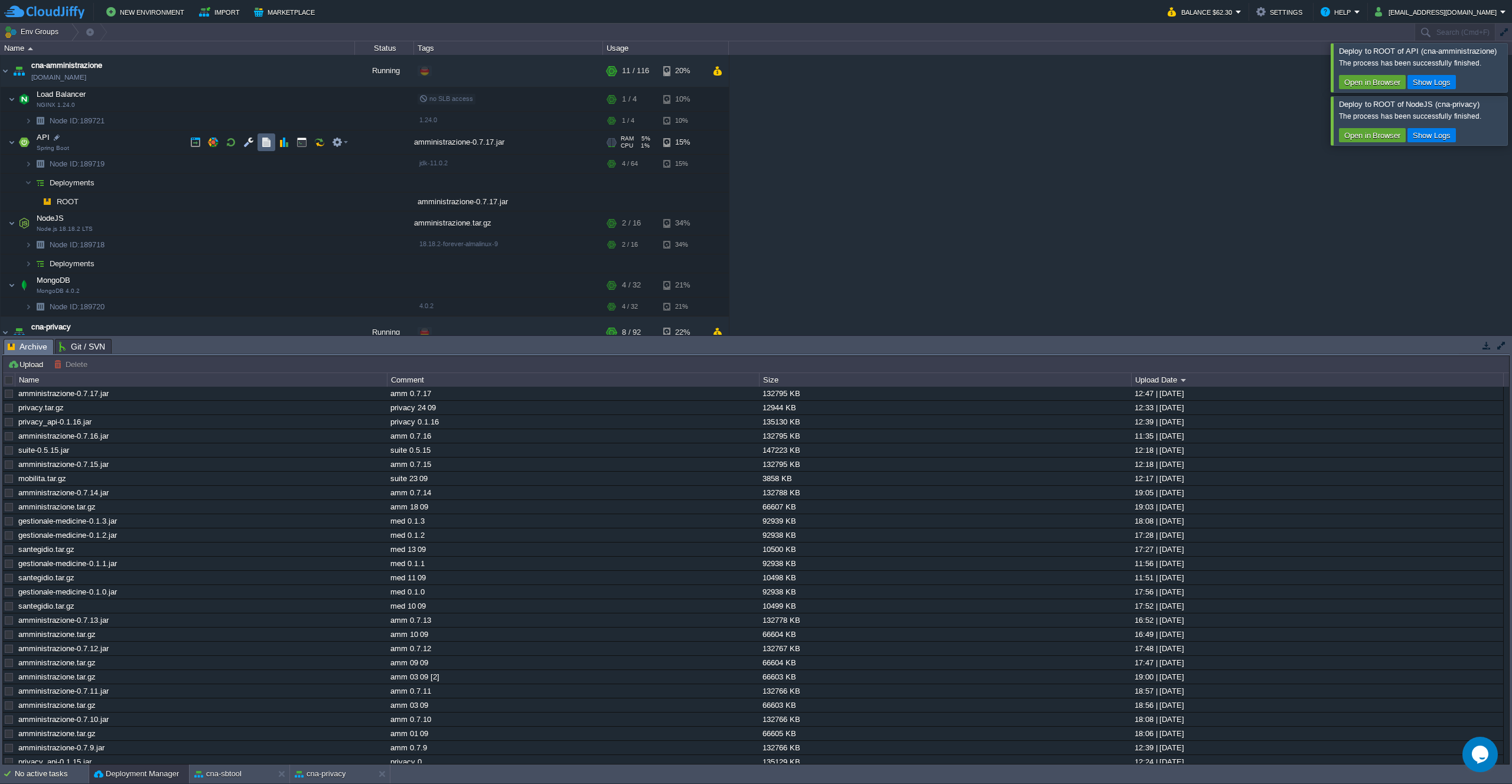
click at [262, 140] on button "button" at bounding box center [266, 142] width 11 height 11
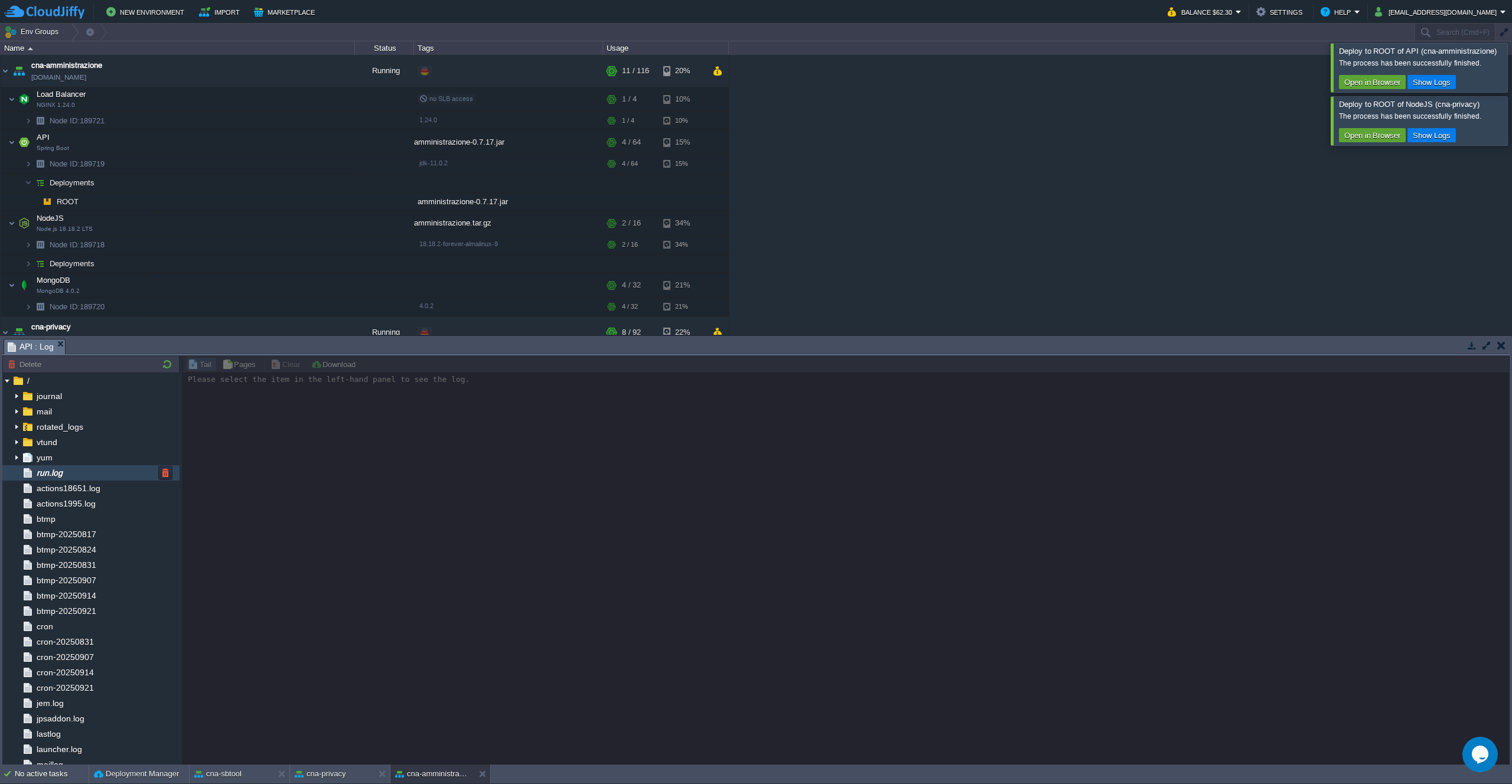
click at [77, 479] on div "run.log" at bounding box center [90, 473] width 177 height 16
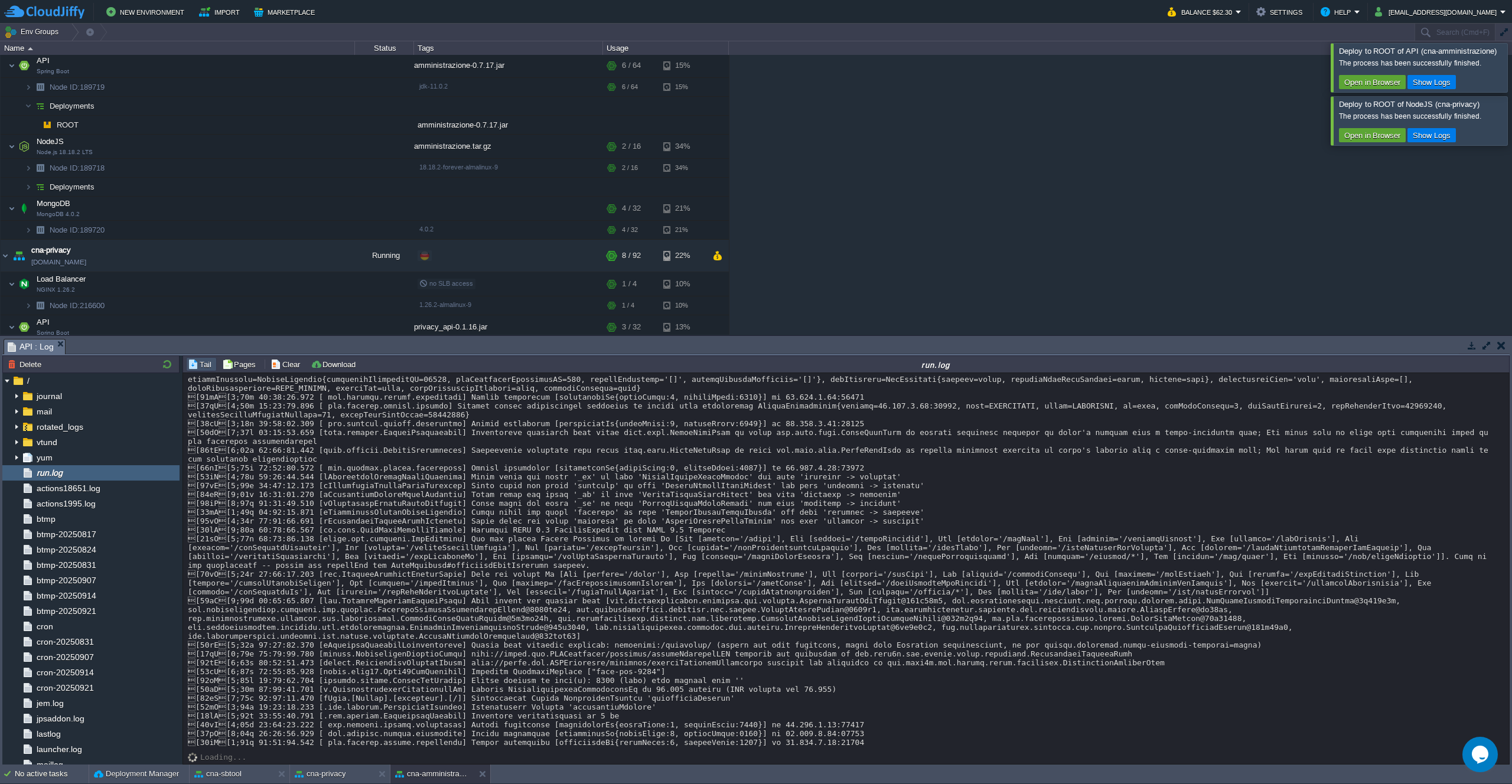
scroll to position [9431, 0]
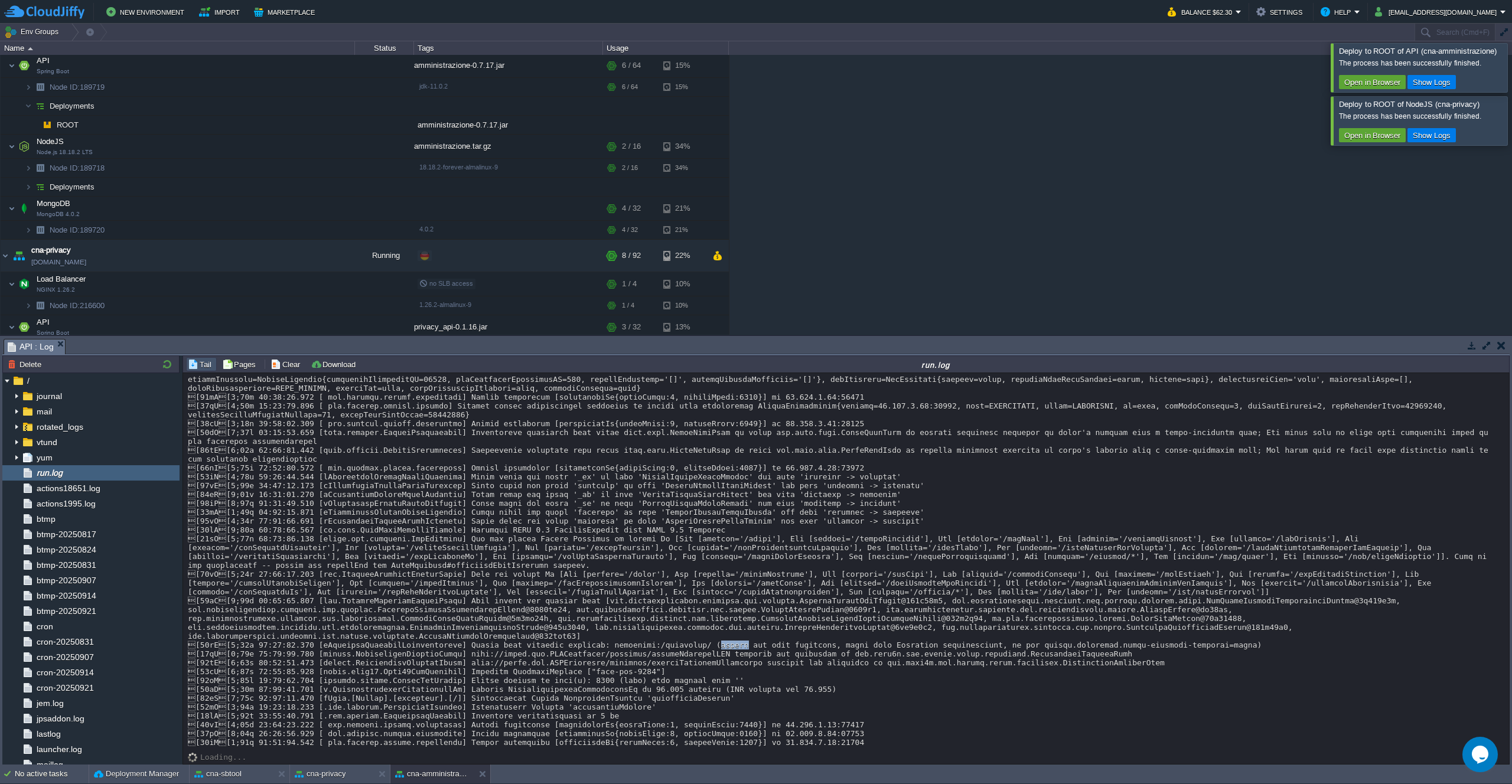
click at [927, 260] on div "cna-amministrazione [DOMAIN_NAME] Running + Add to Env Group RAM 9% CPU 5% 13 /…" at bounding box center [756, 196] width 1512 height 280
